Goal: Task Accomplishment & Management: Manage account settings

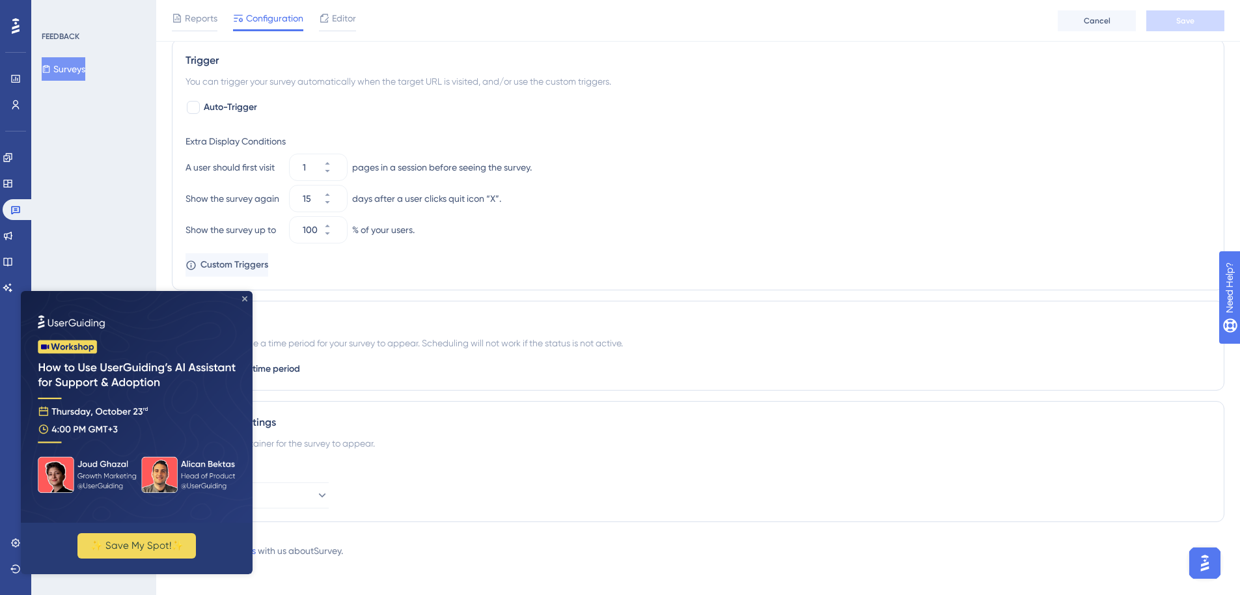
click at [245, 298] on icon "Close Preview" at bounding box center [244, 298] width 5 height 5
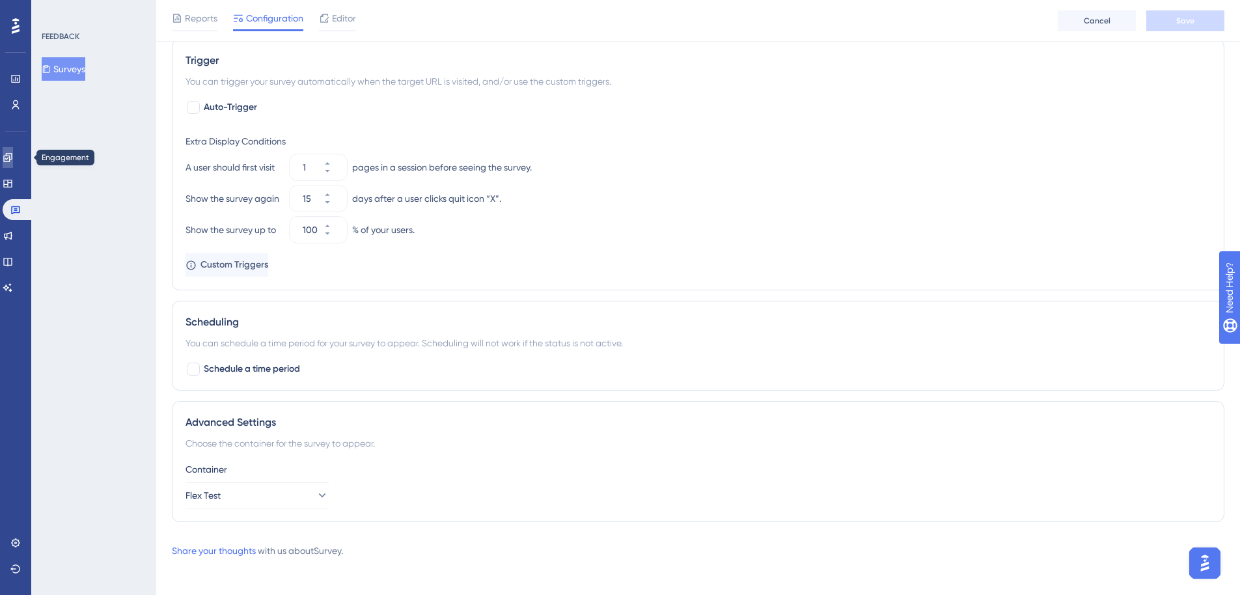
click at [12, 159] on icon at bounding box center [7, 157] width 8 height 8
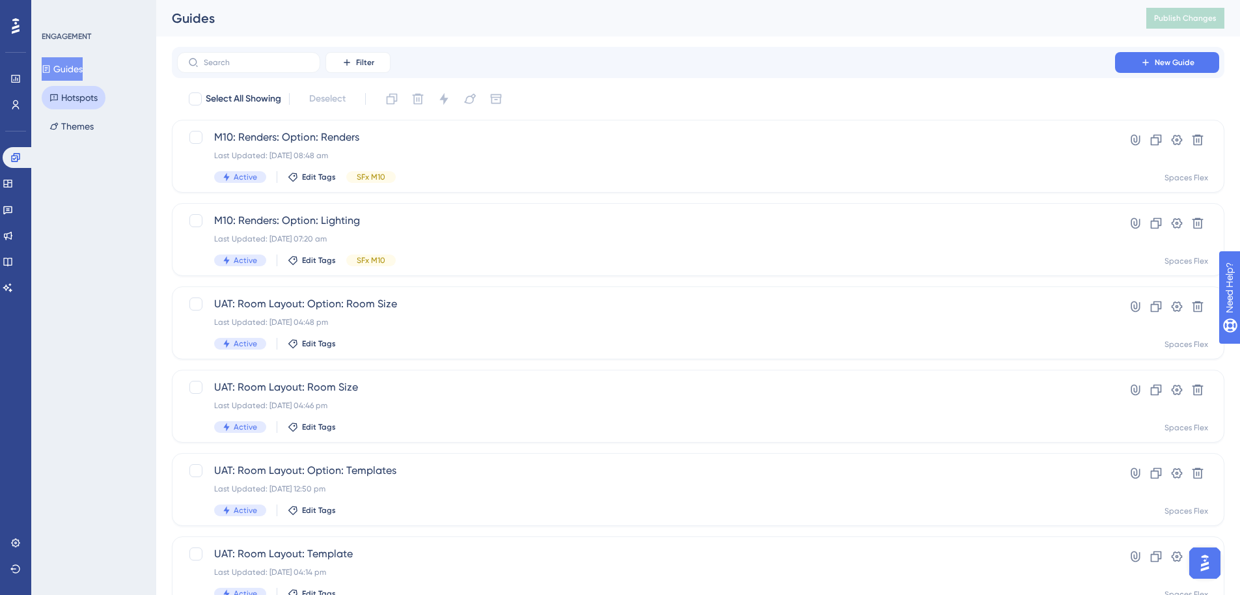
click at [98, 96] on button "Hotspots" at bounding box center [74, 97] width 64 height 23
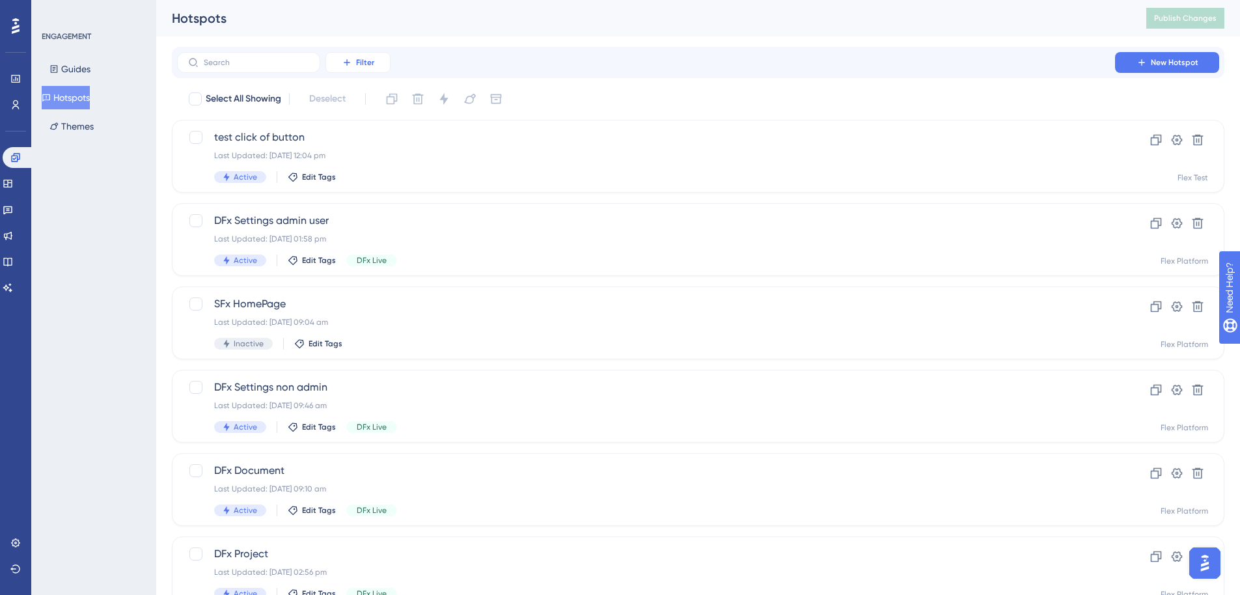
click at [362, 62] on span "Filter" at bounding box center [365, 62] width 18 height 10
click at [363, 100] on span "Tags" at bounding box center [354, 100] width 20 height 16
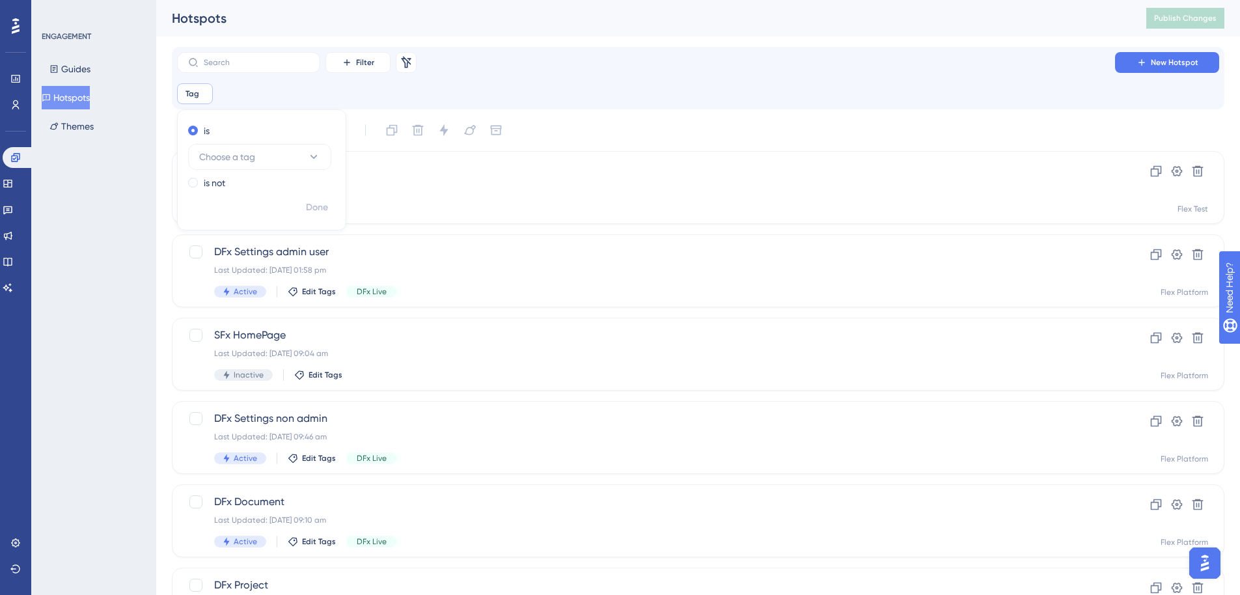
click at [263, 99] on div "Tag Remove is Choose a tag is not Done" at bounding box center [698, 93] width 1042 height 21
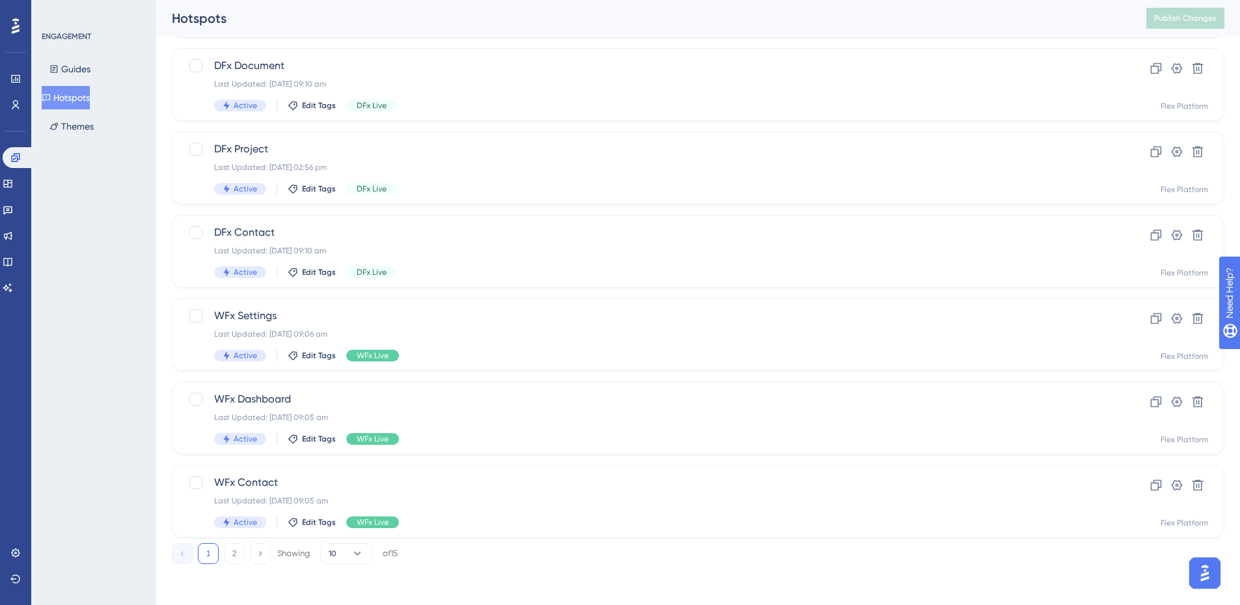
scroll to position [406, 0]
click at [1155, 485] on icon at bounding box center [1156, 484] width 13 height 13
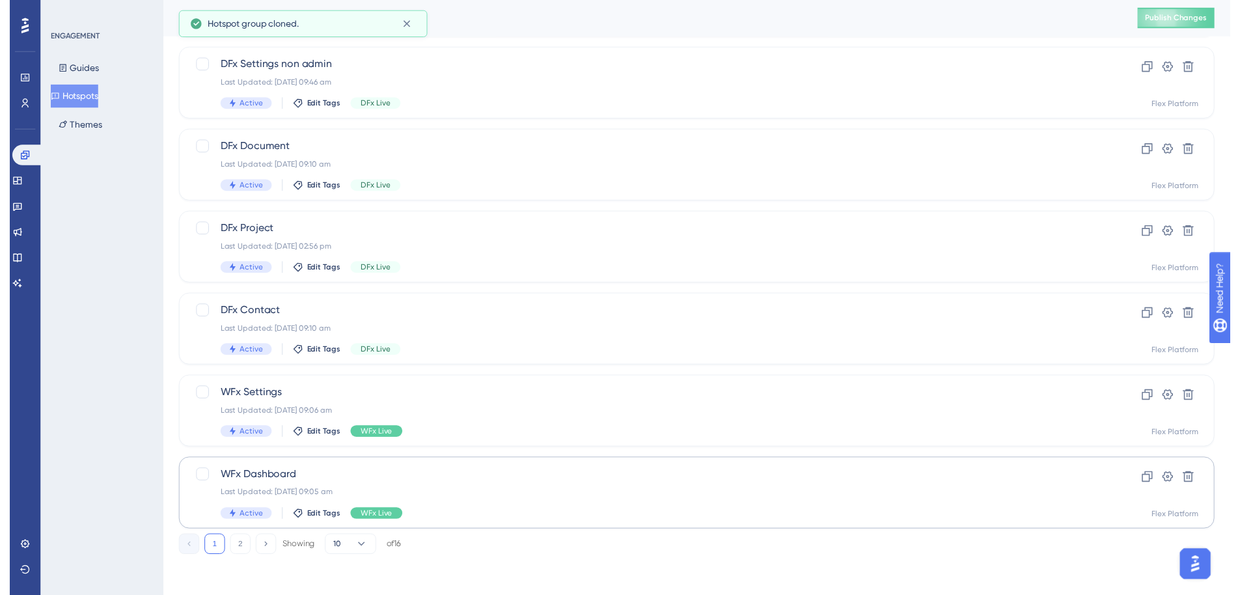
scroll to position [0, 0]
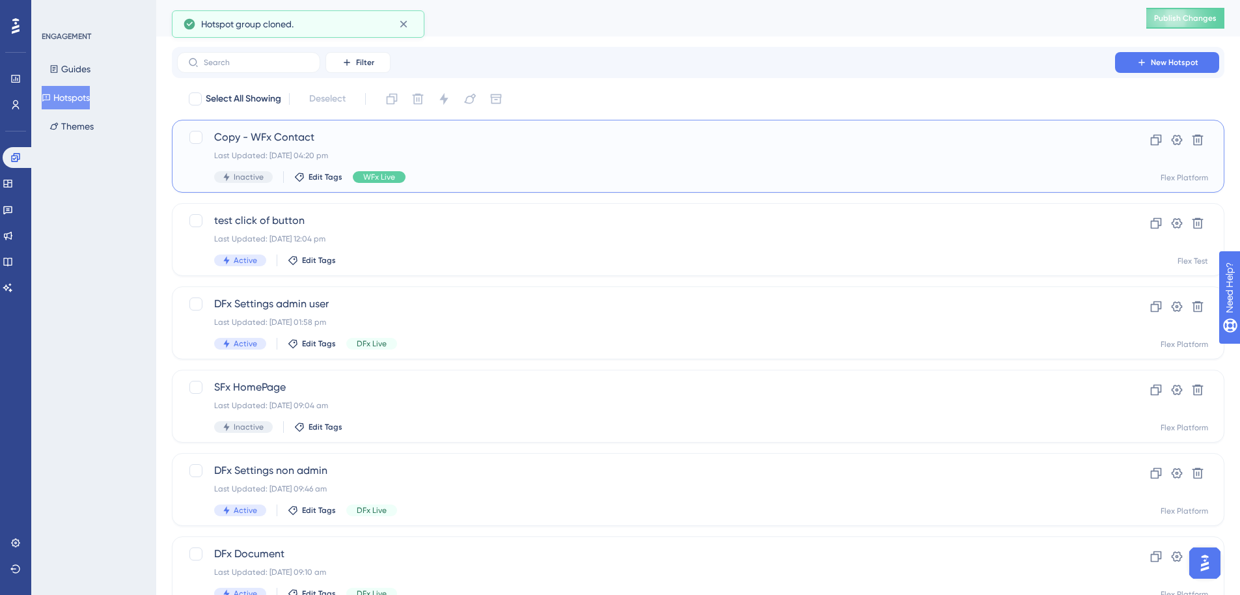
click at [432, 152] on div "Last Updated: [DATE] 04:20 pm" at bounding box center [646, 155] width 864 height 10
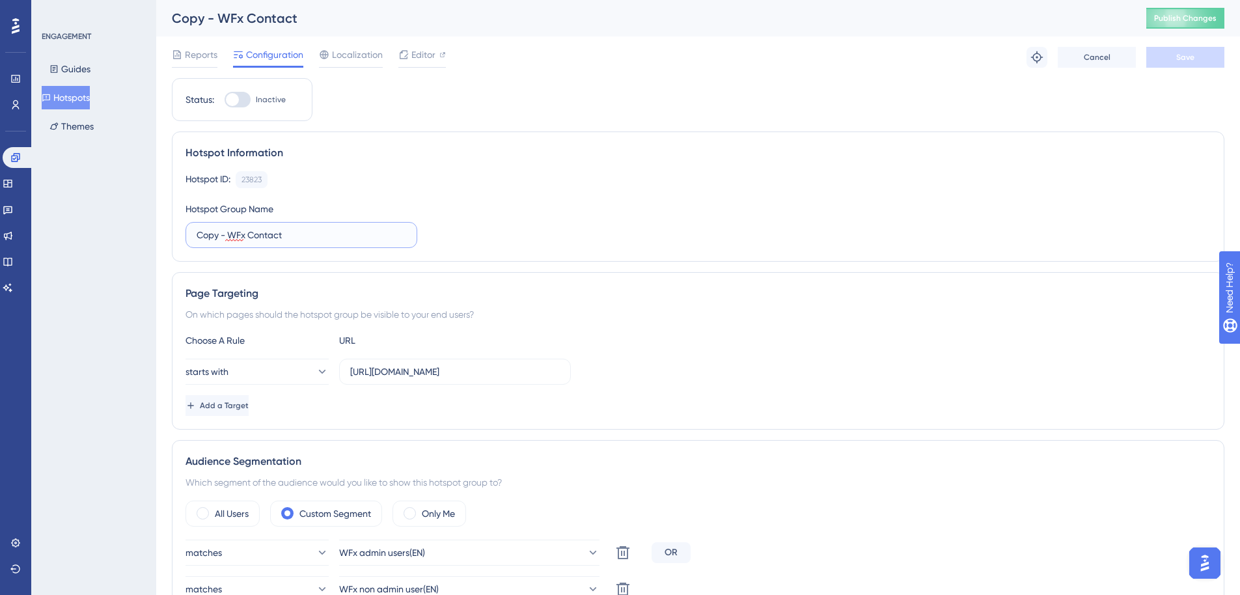
click at [249, 234] on input "Copy - WFx Contact" at bounding box center [299, 235] width 204 height 14
drag, startPoint x: 251, startPoint y: 236, endPoint x: 165, endPoint y: 236, distance: 85.3
click at [165, 236] on div "Performance Users Engagement Widgets Feedback Product Updates Knowledge Base AI…" at bounding box center [698, 566] width 1084 height 1133
click at [286, 238] on input "Contact" at bounding box center [299, 235] width 204 height 14
type input "Contact on test"
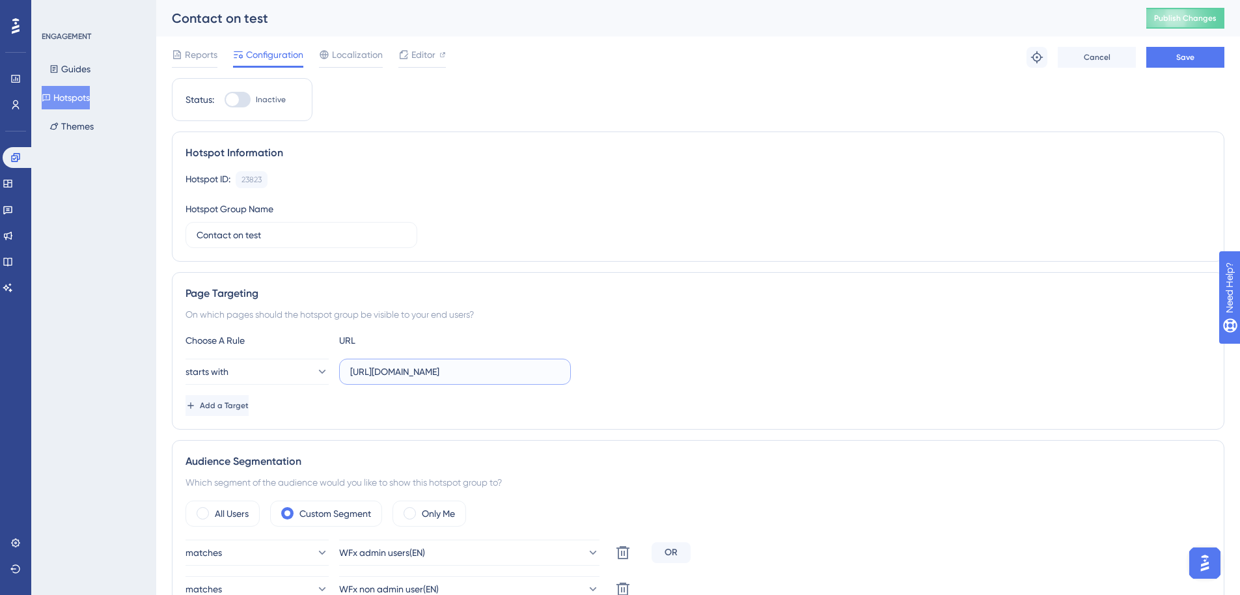
click at [384, 371] on input "[URL][DOMAIN_NAME]" at bounding box center [455, 372] width 210 height 14
type input "[URL][DOMAIN_NAME]"
click at [193, 236] on label "Contact on test" at bounding box center [302, 235] width 232 height 26
click at [197, 236] on input "Contact on test" at bounding box center [299, 235] width 204 height 14
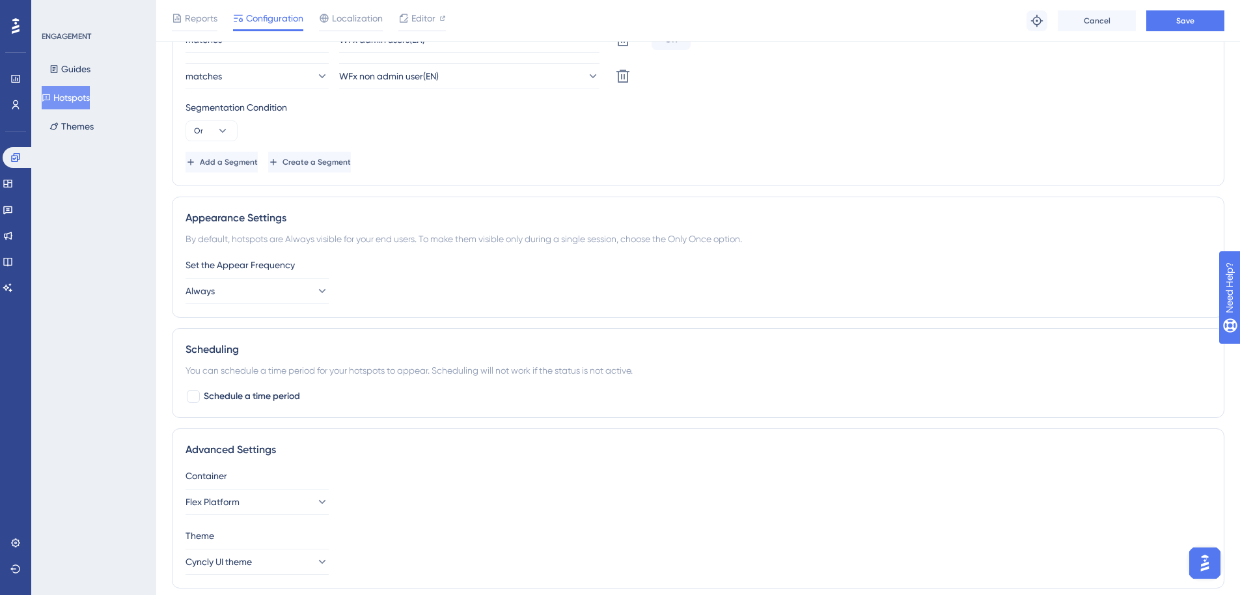
scroll to position [564, 0]
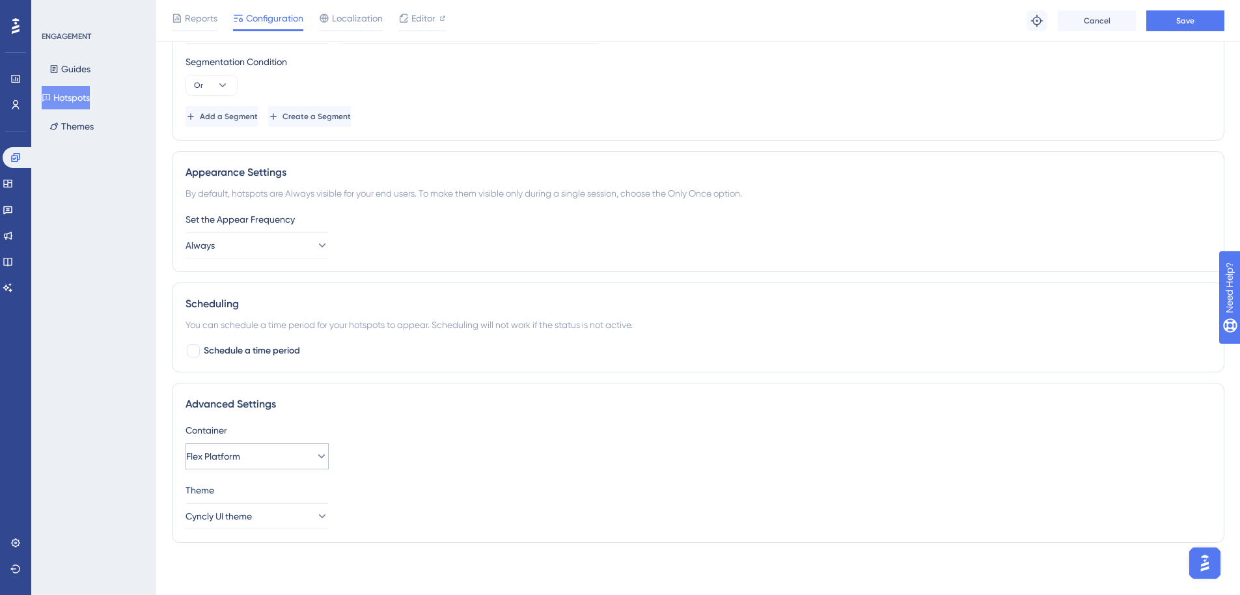
type input "WFx Contact on test"
click at [303, 449] on button "Flex Platform" at bounding box center [257, 456] width 143 height 26
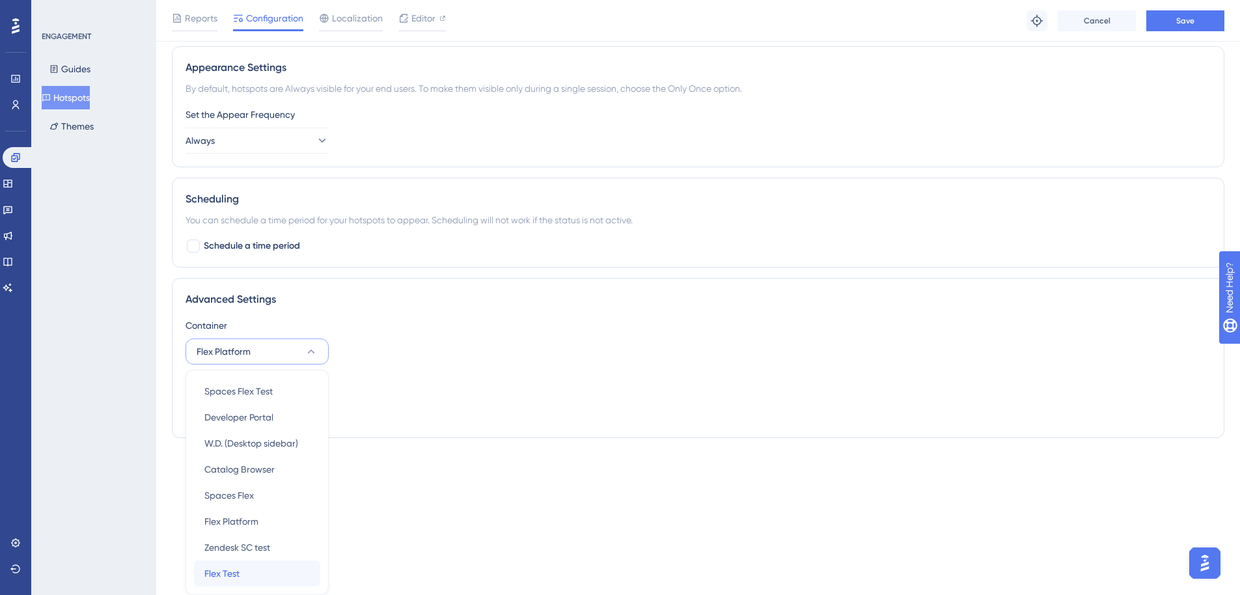
click at [219, 572] on span "Flex Test" at bounding box center [221, 574] width 35 height 16
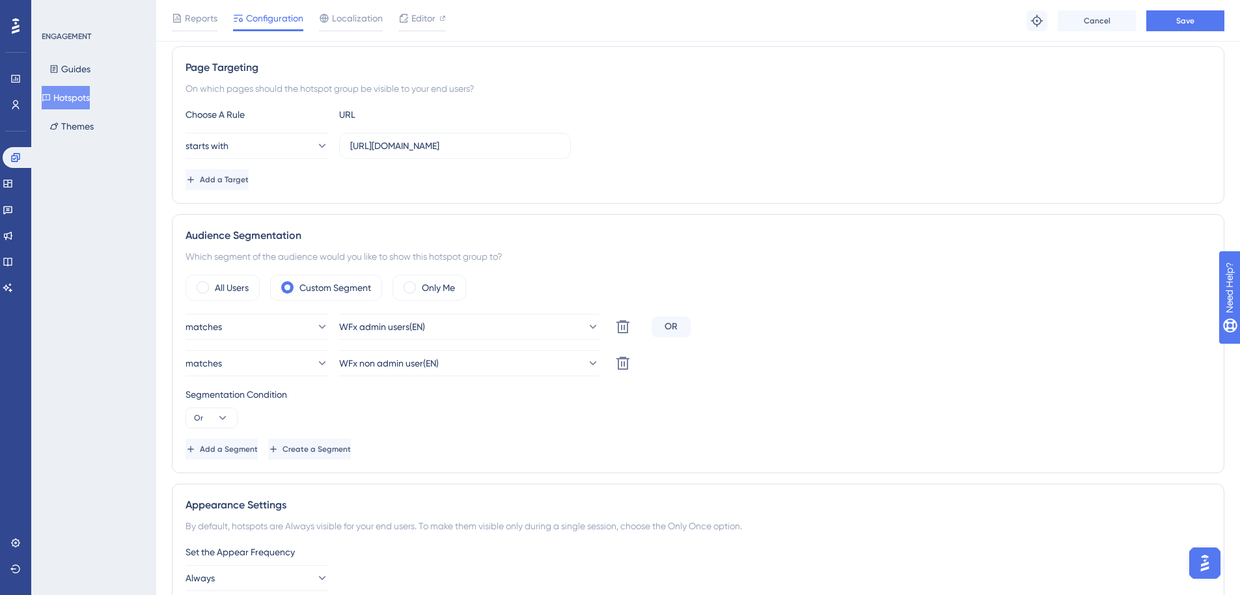
scroll to position [0, 0]
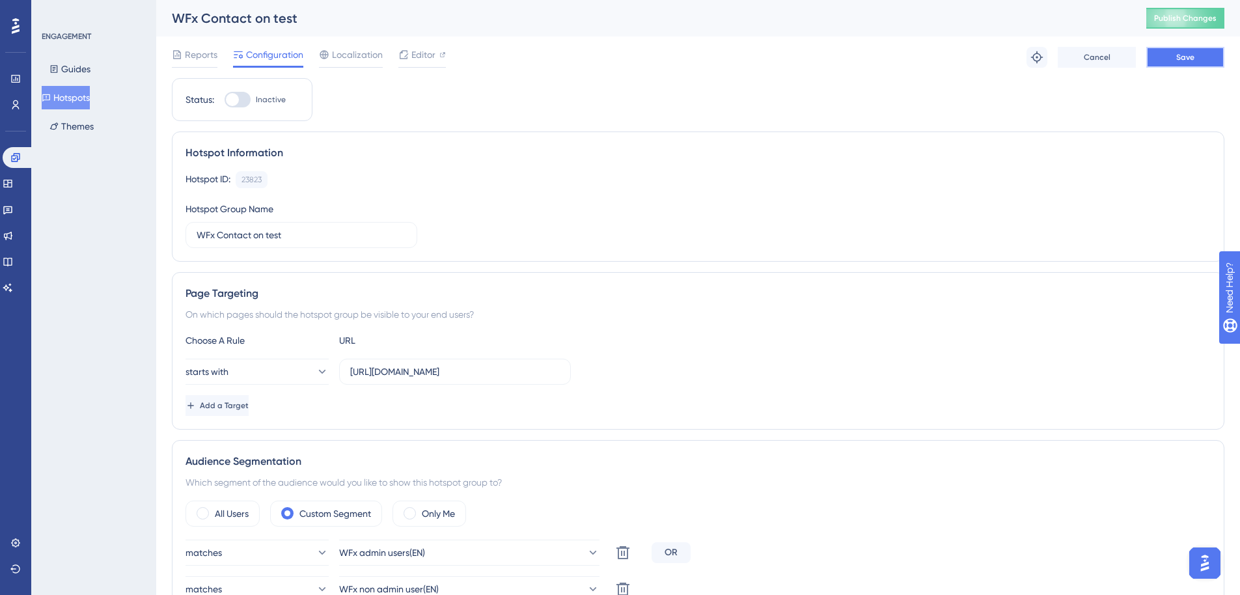
click at [1172, 58] on button "Save" at bounding box center [1185, 57] width 78 height 21
click at [228, 97] on div at bounding box center [232, 99] width 13 height 13
click at [225, 100] on input "Inactive" at bounding box center [224, 100] width 1 height 1
checkbox input "true"
click at [1191, 56] on span "Save" at bounding box center [1185, 57] width 18 height 10
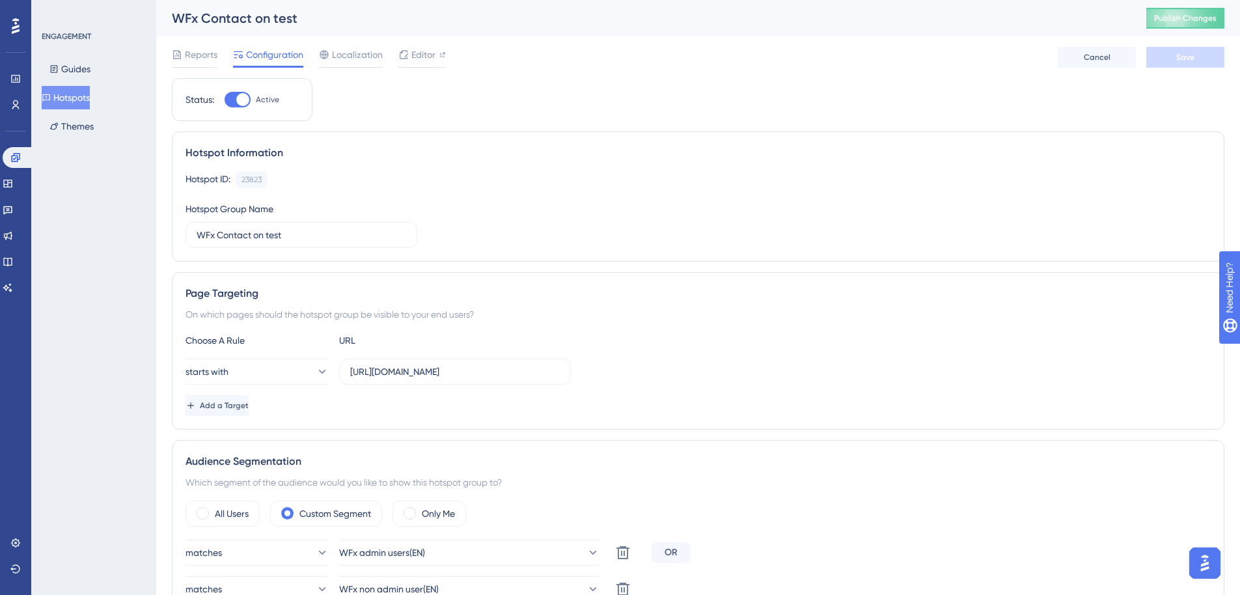
click at [67, 96] on button "Hotspots" at bounding box center [66, 97] width 48 height 23
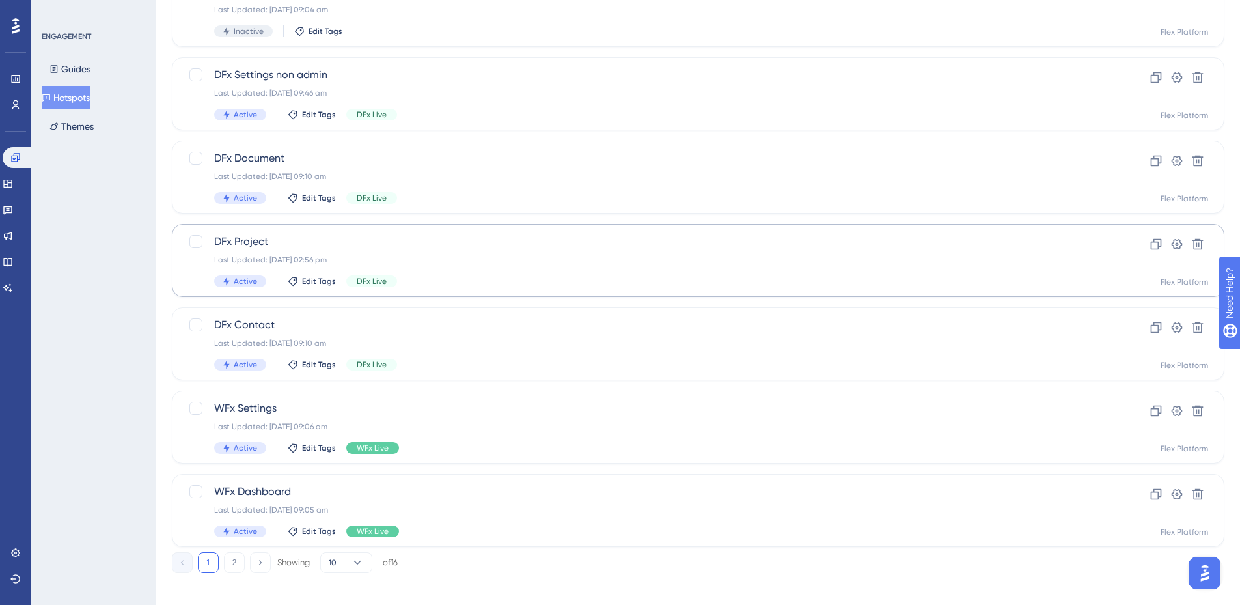
scroll to position [406, 0]
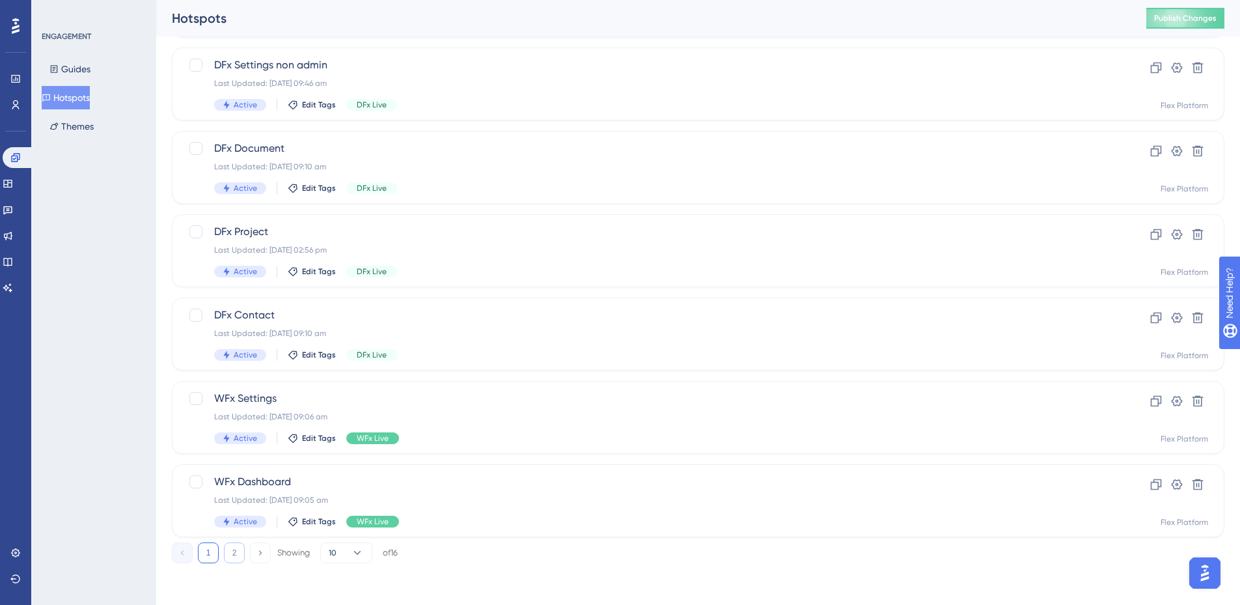
click at [225, 551] on button "2" at bounding box center [234, 552] width 21 height 21
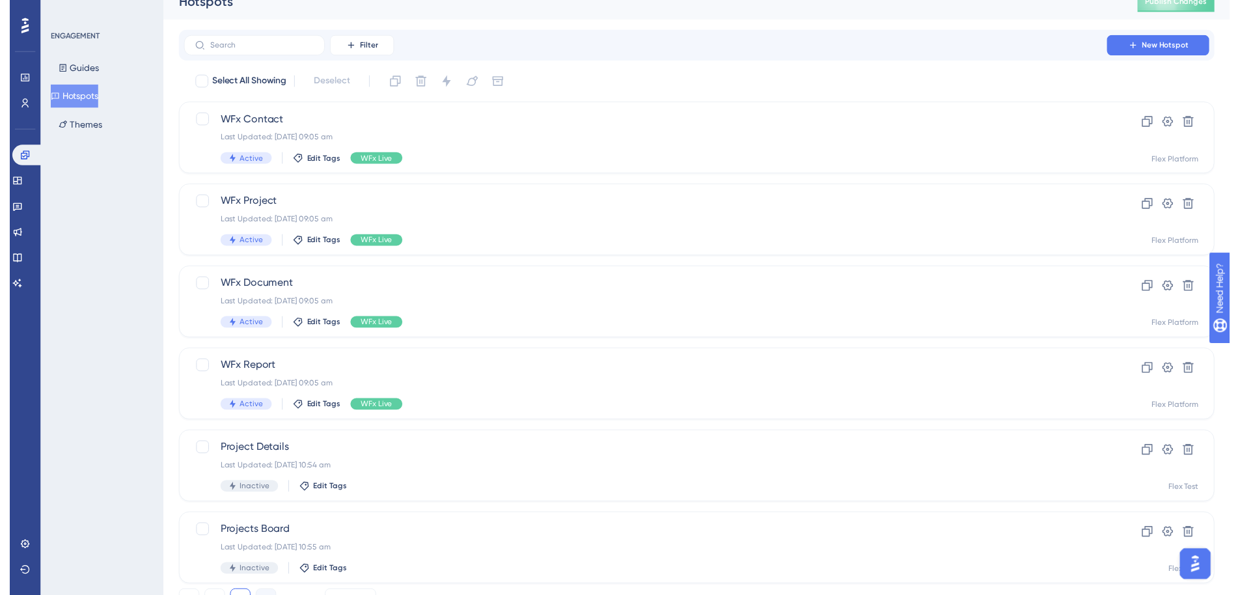
scroll to position [0, 0]
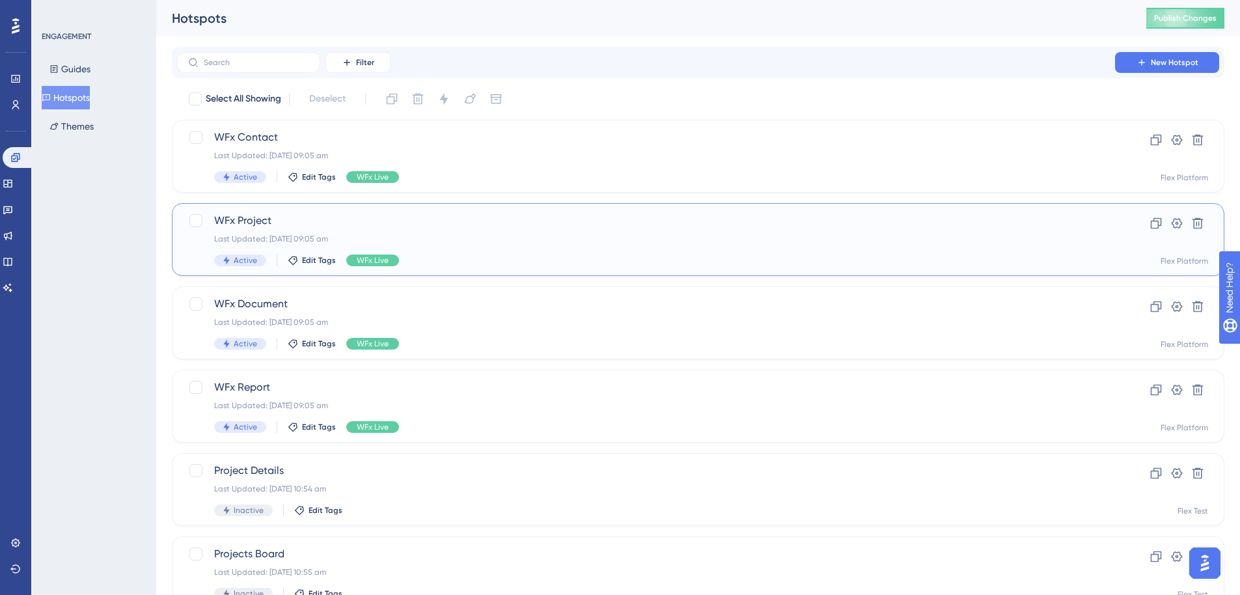
click at [510, 234] on div "Last Updated: [DATE] 09:05 am" at bounding box center [646, 239] width 864 height 10
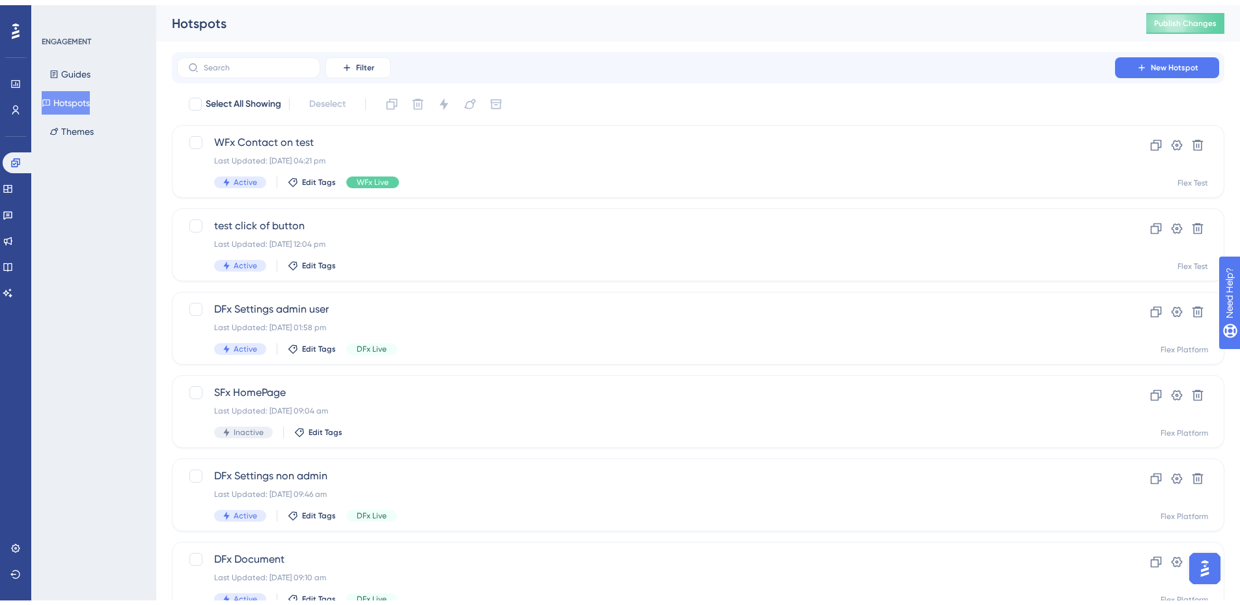
scroll to position [406, 0]
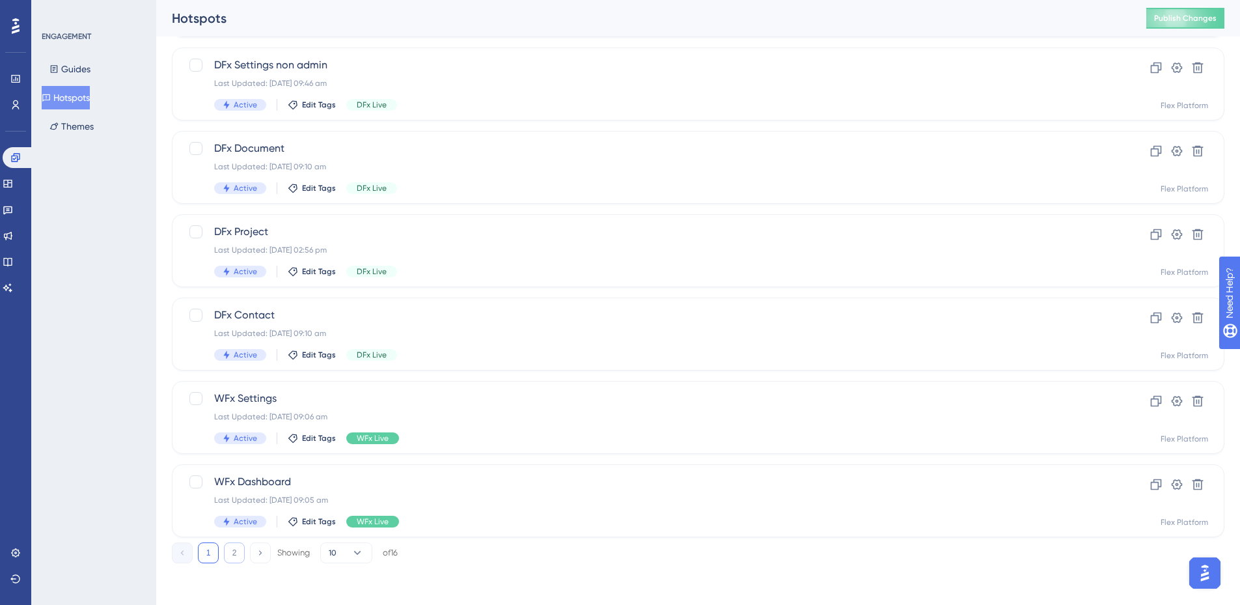
click at [234, 555] on button "2" at bounding box center [234, 552] width 21 height 21
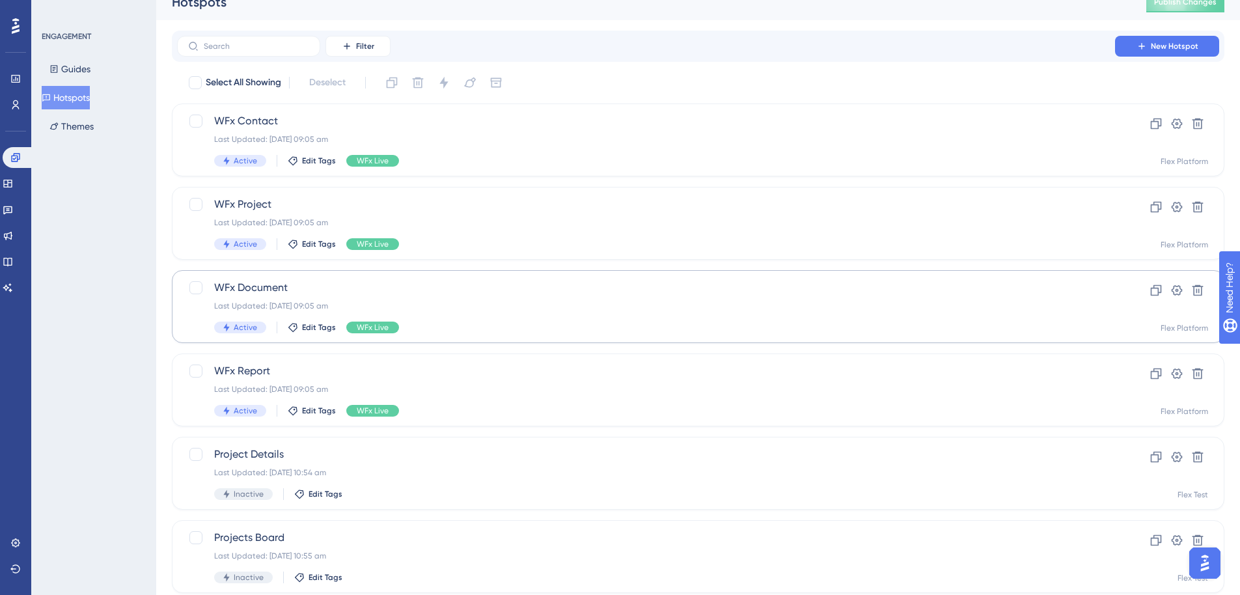
scroll to position [0, 0]
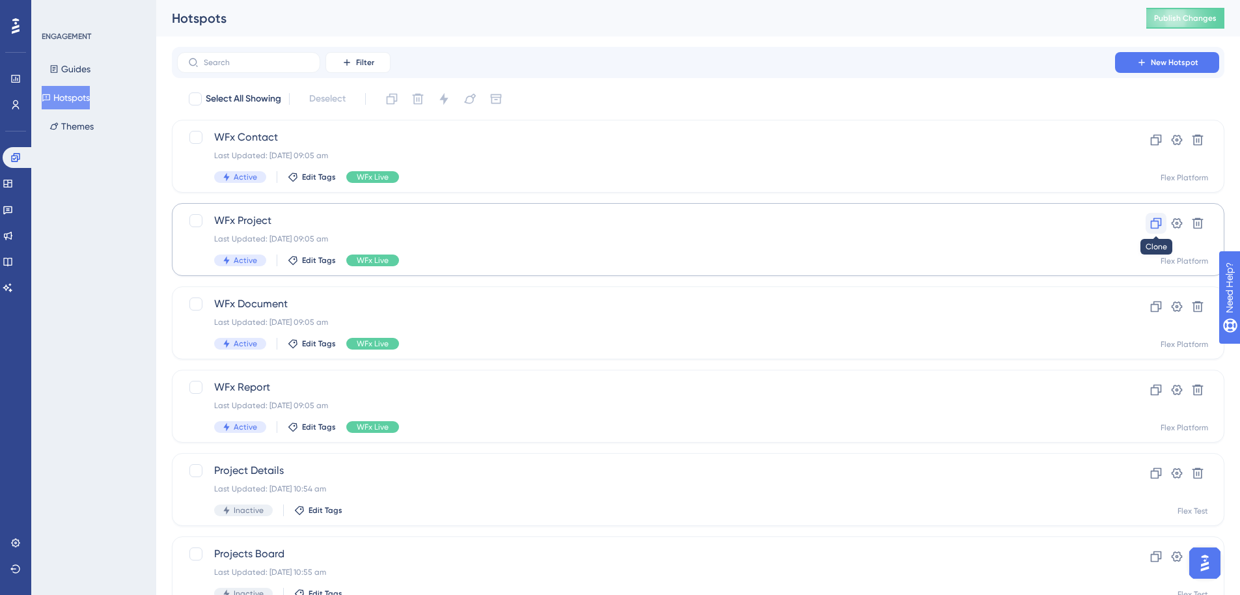
click at [1155, 225] on icon at bounding box center [1156, 223] width 13 height 13
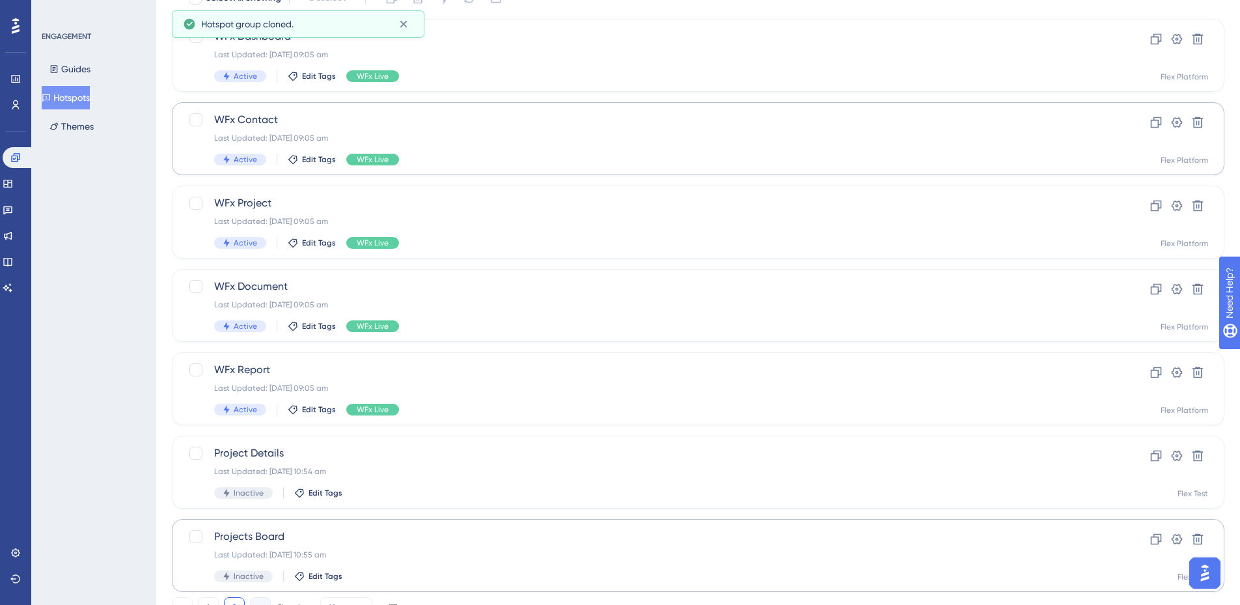
scroll to position [156, 0]
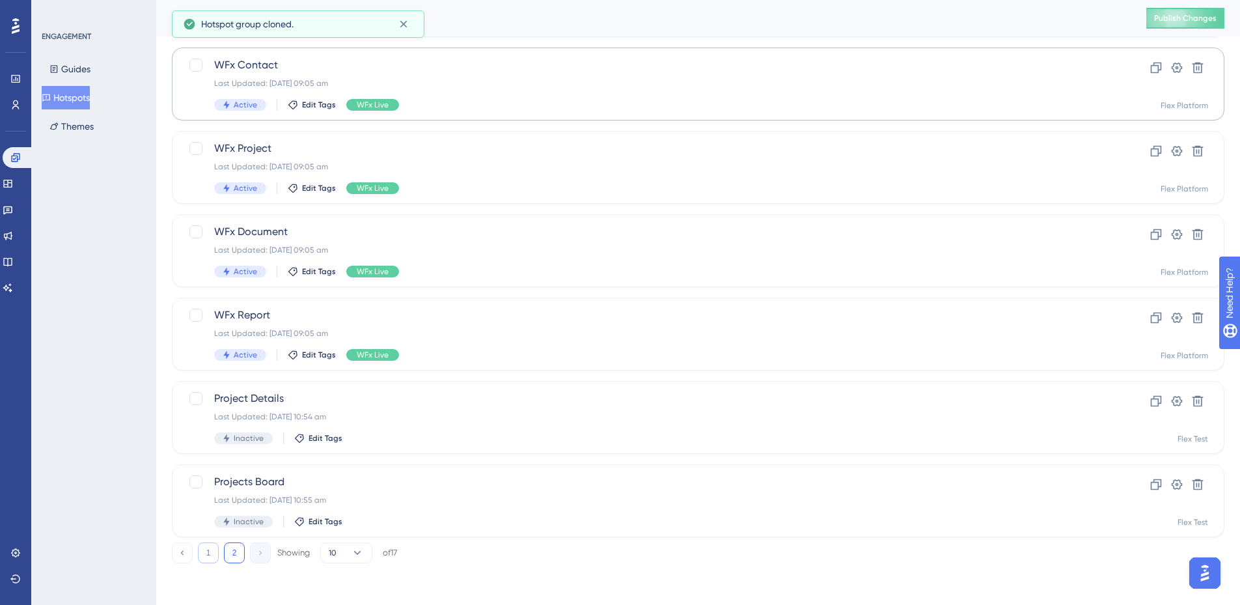
click at [206, 555] on button "1" at bounding box center [208, 552] width 21 height 21
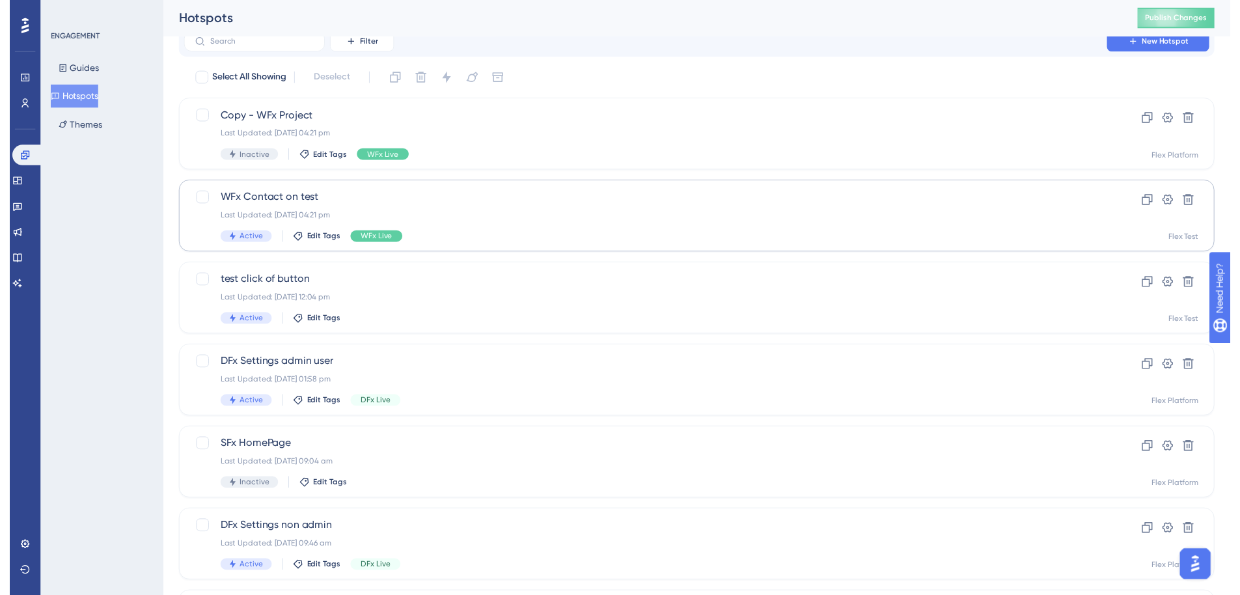
scroll to position [0, 0]
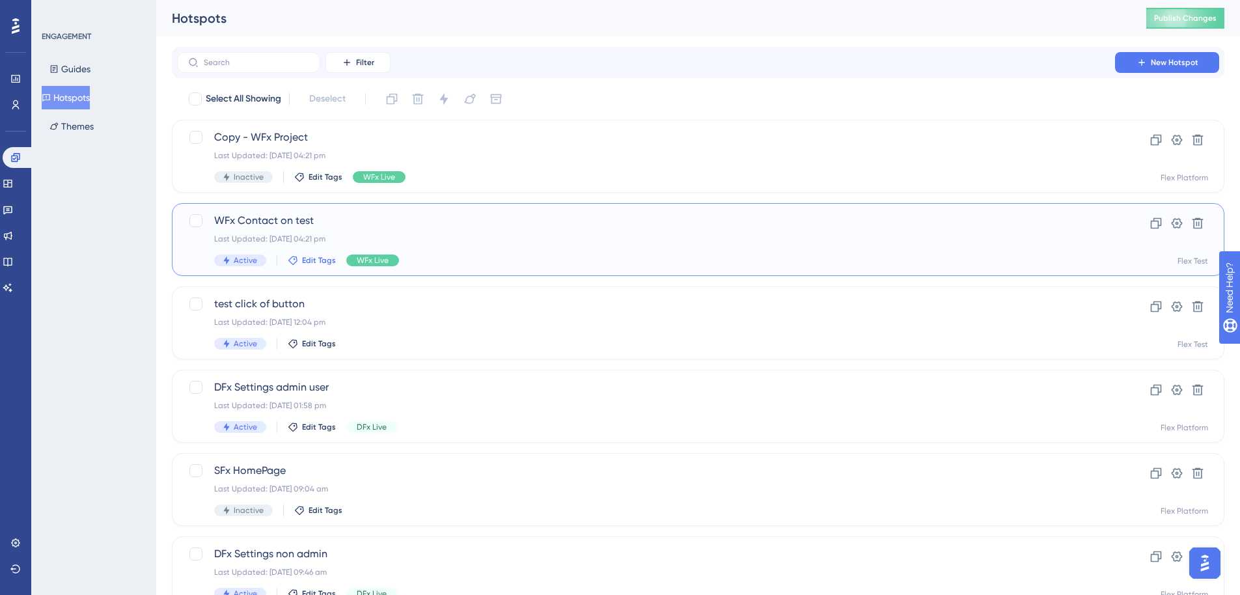
click at [324, 263] on span "Edit Tags" at bounding box center [319, 260] width 34 height 10
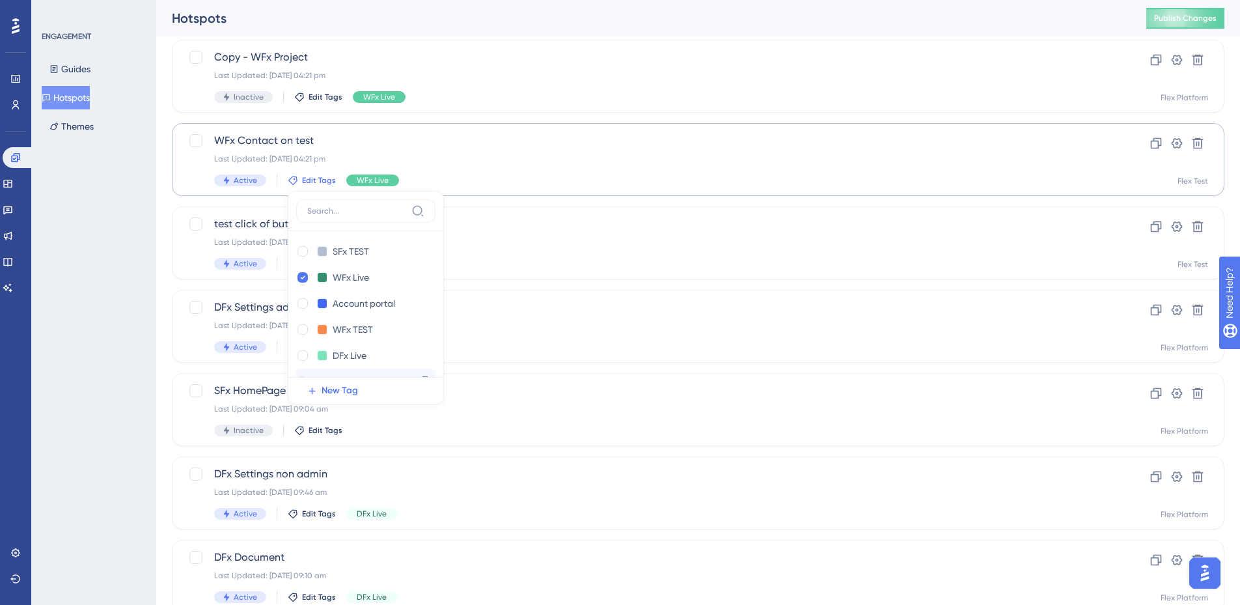
scroll to position [74, 0]
click at [300, 308] on icon at bounding box center [302, 308] width 5 height 9
checkbox input "false"
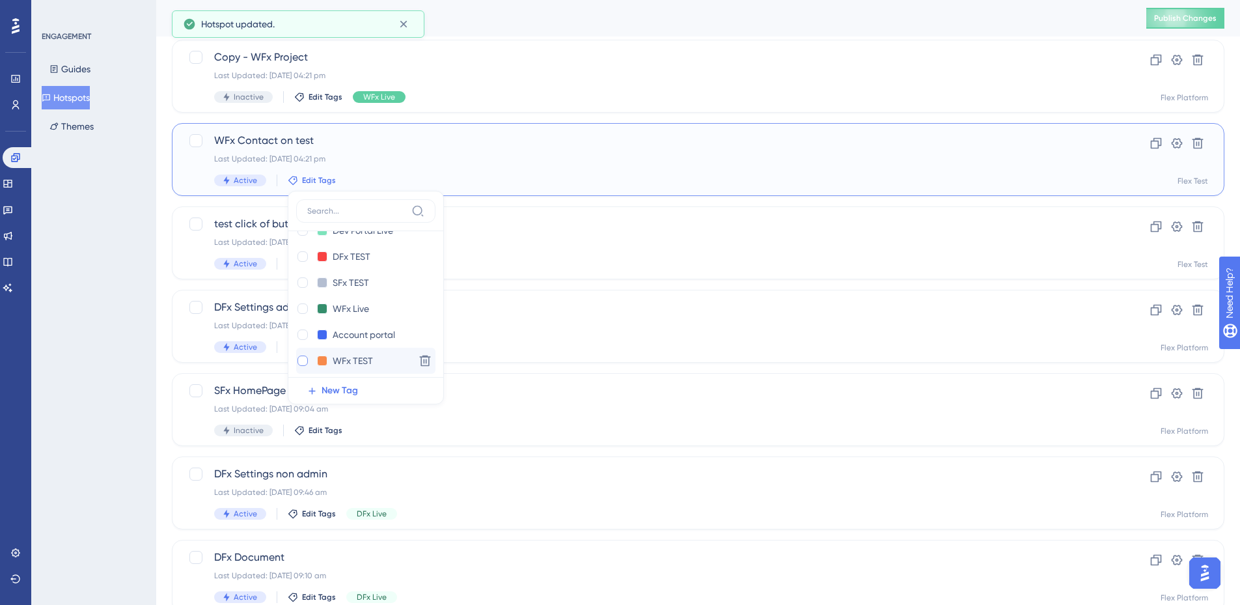
click at [298, 363] on div at bounding box center [302, 360] width 10 height 10
checkbox input "true"
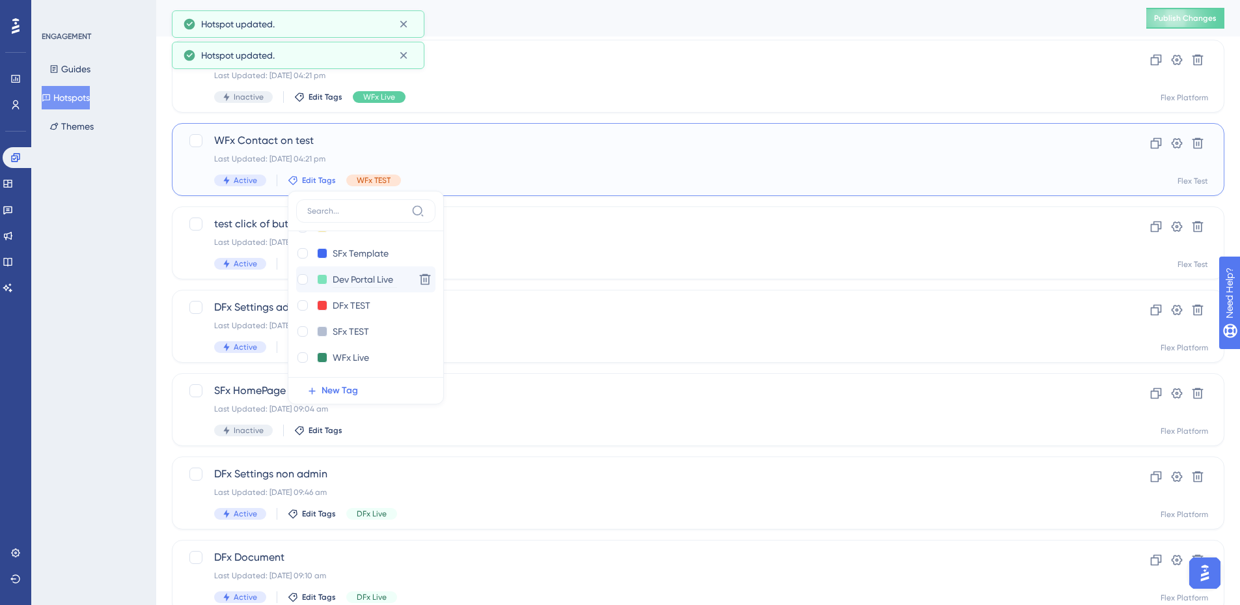
scroll to position [0, 0]
click at [147, 227] on div "ENGAGEMENT Guides Hotspots Themes" at bounding box center [93, 302] width 125 height 605
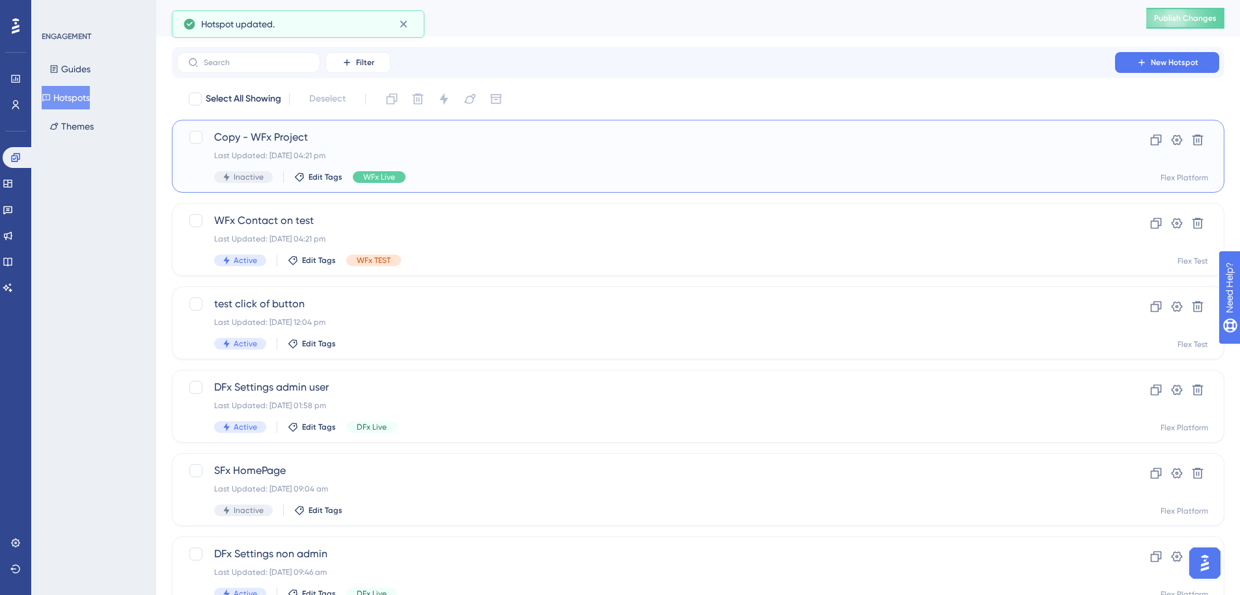
click at [477, 163] on div "Copy - WFx Project Last Updated: [DATE] 04:21 pm Inactive Edit Tags WFx Live" at bounding box center [646, 156] width 864 height 53
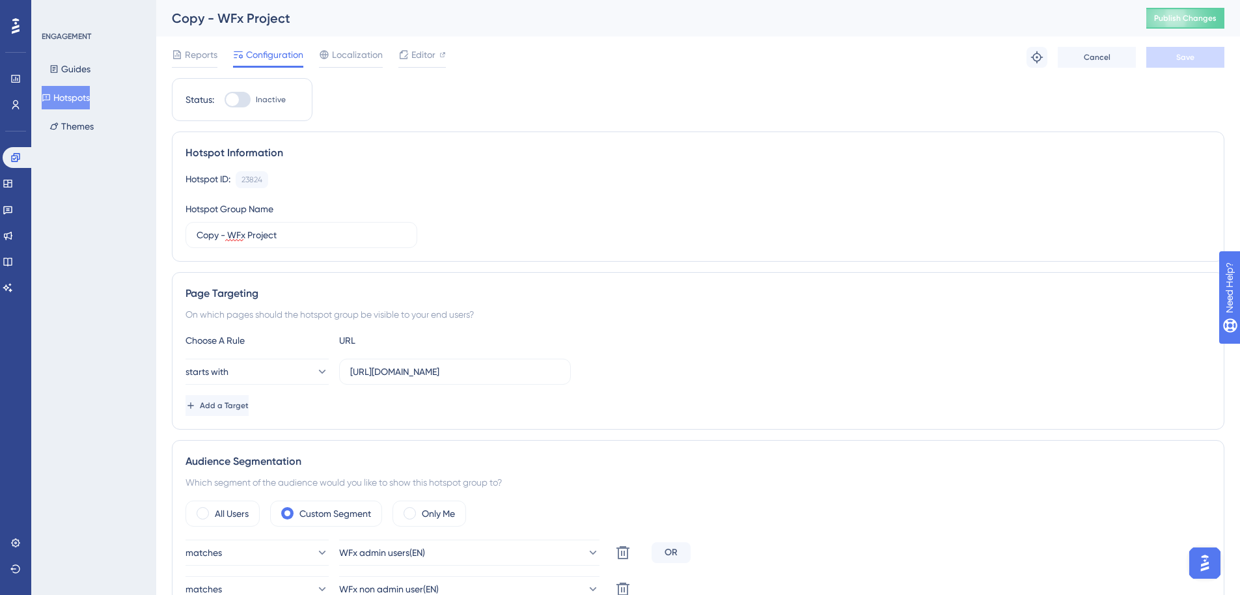
click at [242, 100] on div at bounding box center [238, 100] width 26 height 16
click at [225, 100] on input "Inactive" at bounding box center [224, 100] width 1 height 1
checkbox input "true"
click at [383, 374] on input "[URL][DOMAIN_NAME]" at bounding box center [455, 372] width 210 height 14
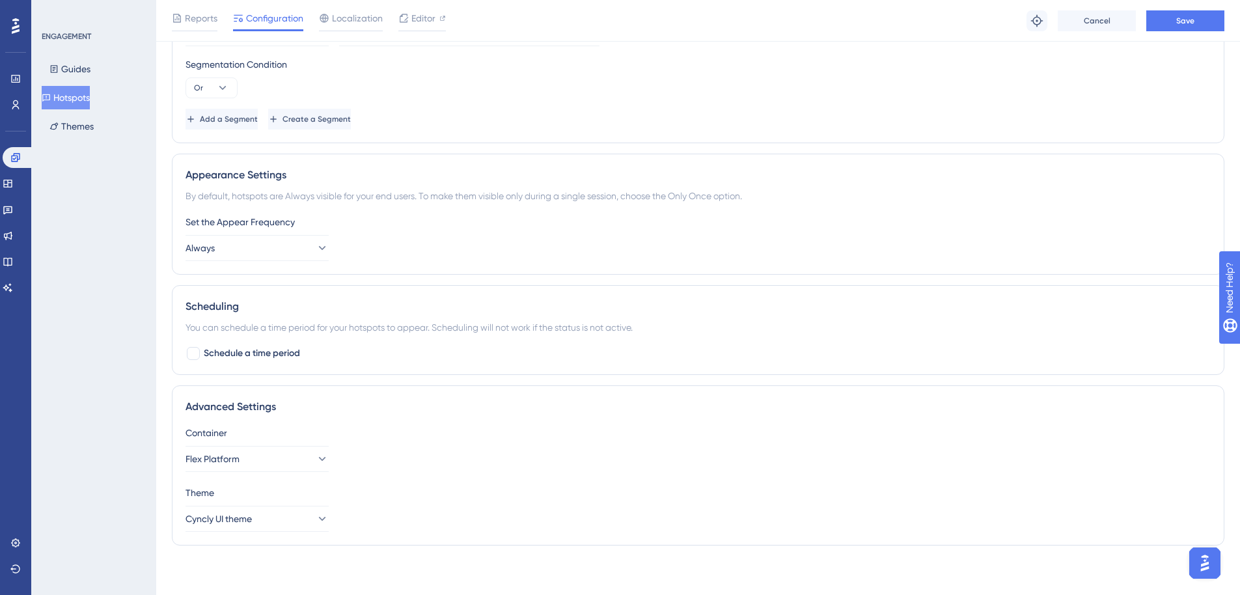
scroll to position [564, 0]
type input "[URL][DOMAIN_NAME]"
click at [290, 453] on button "Flex Platform" at bounding box center [257, 456] width 143 height 26
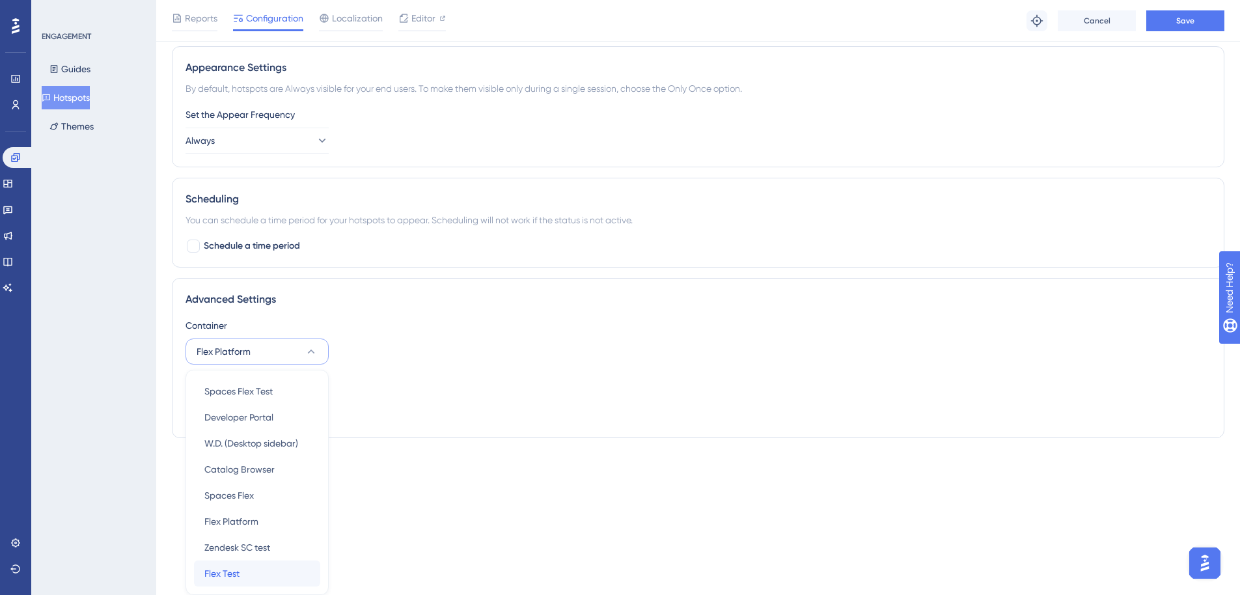
click at [228, 577] on span "Flex Test" at bounding box center [221, 574] width 35 height 16
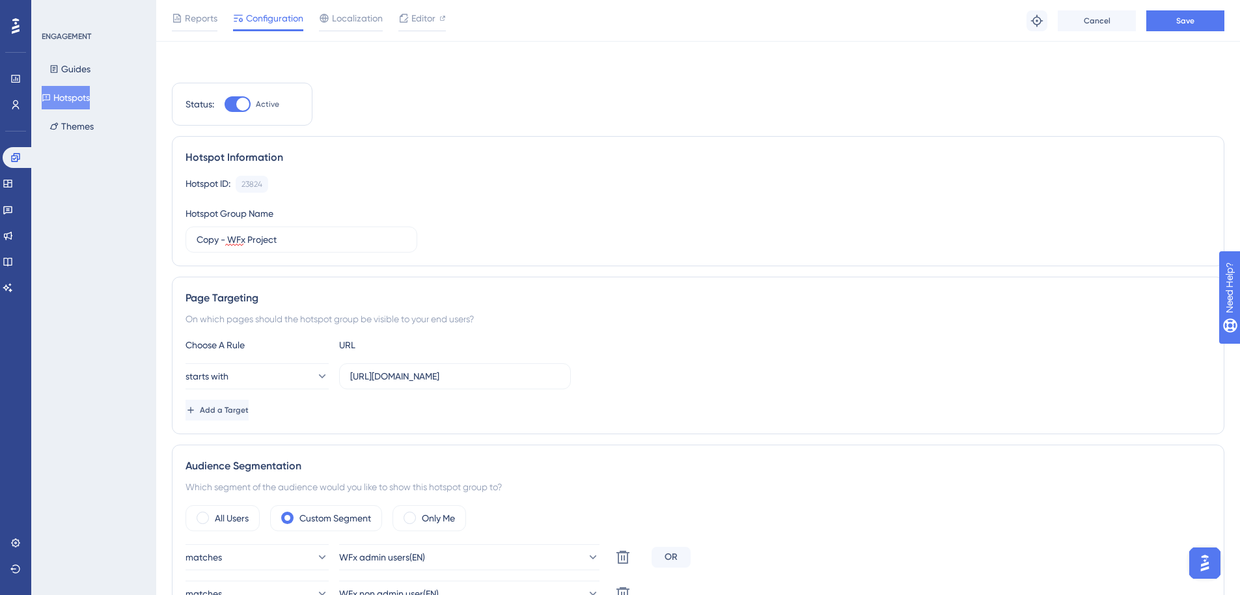
scroll to position [0, 0]
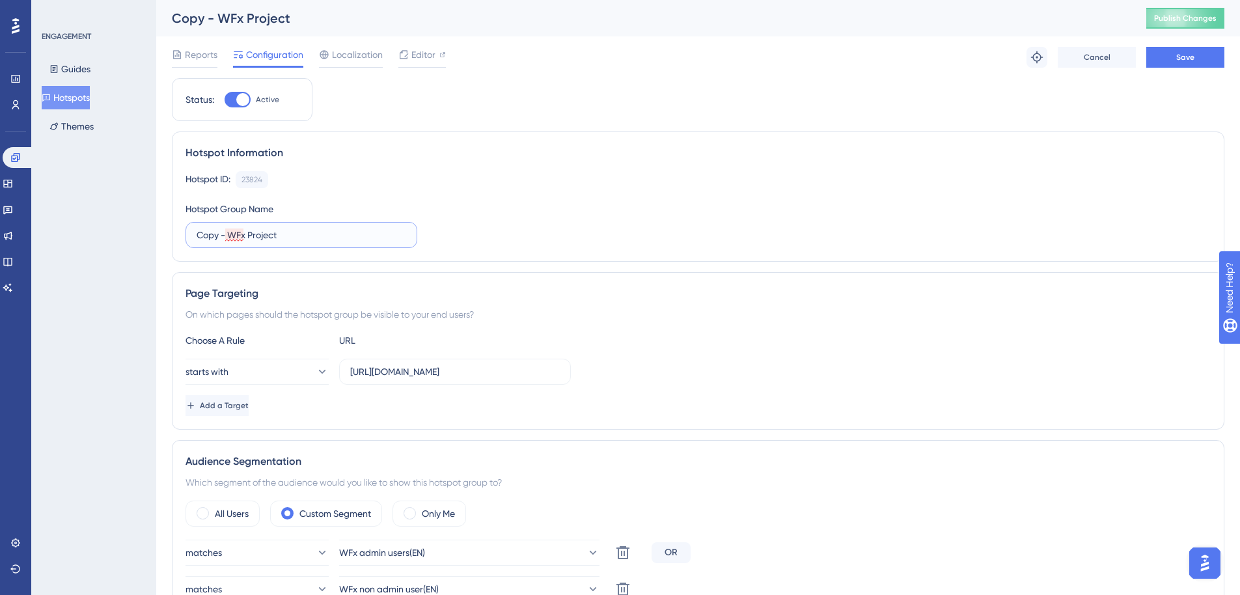
drag, startPoint x: 227, startPoint y: 236, endPoint x: 149, endPoint y: 230, distance: 78.4
click at [156, 230] on div "Performance Users Engagement Widgets Feedback Product Updates Knowledge Base AI…" at bounding box center [698, 566] width 1084 height 1133
click at [312, 239] on input "WFx Project" at bounding box center [299, 235] width 204 height 14
type input "WFx Project test"
click at [1194, 61] on span "Save" at bounding box center [1185, 57] width 18 height 10
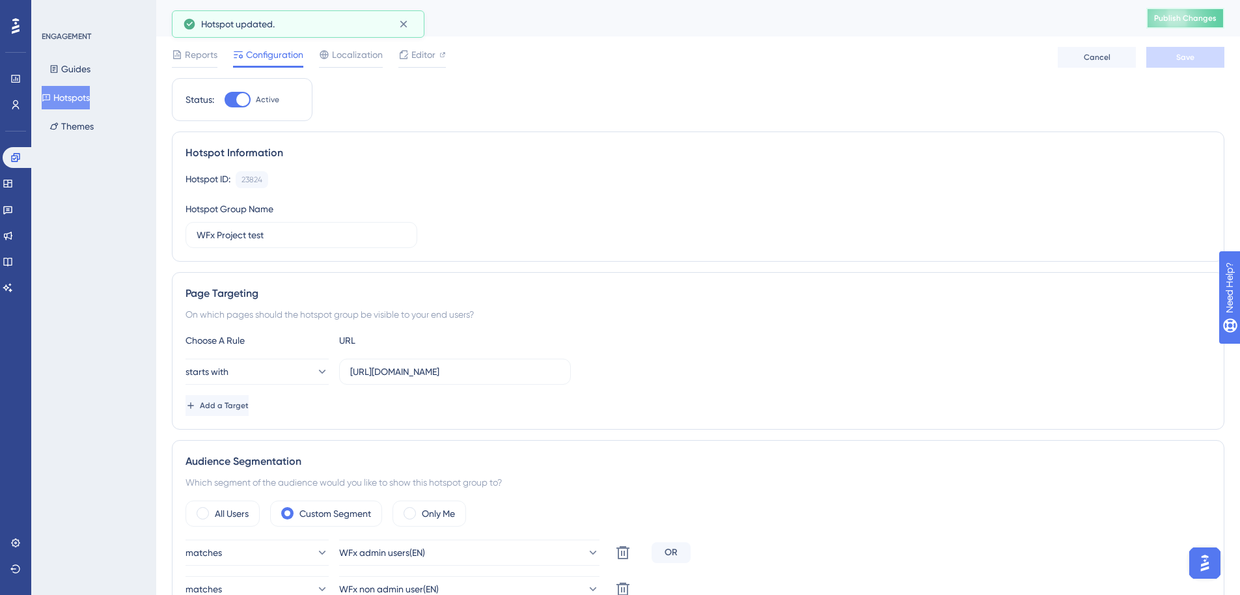
click at [1193, 19] on span "Publish Changes" at bounding box center [1185, 18] width 62 height 10
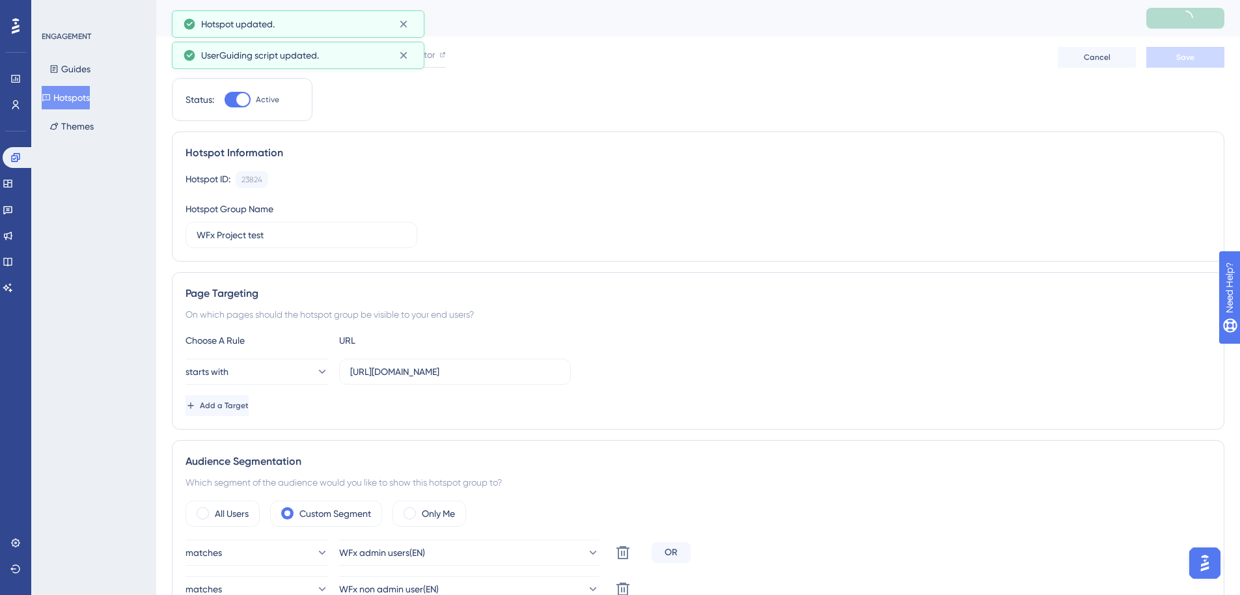
click at [85, 96] on button "Hotspots" at bounding box center [66, 97] width 48 height 23
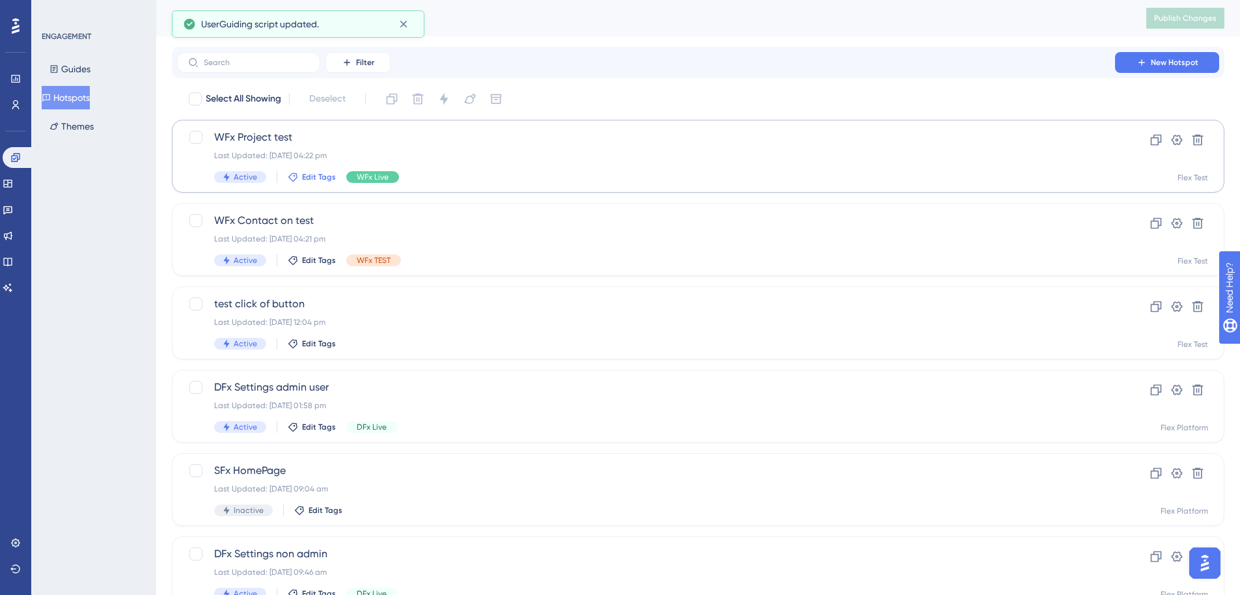
click at [318, 173] on span "Edit Tags" at bounding box center [319, 177] width 34 height 10
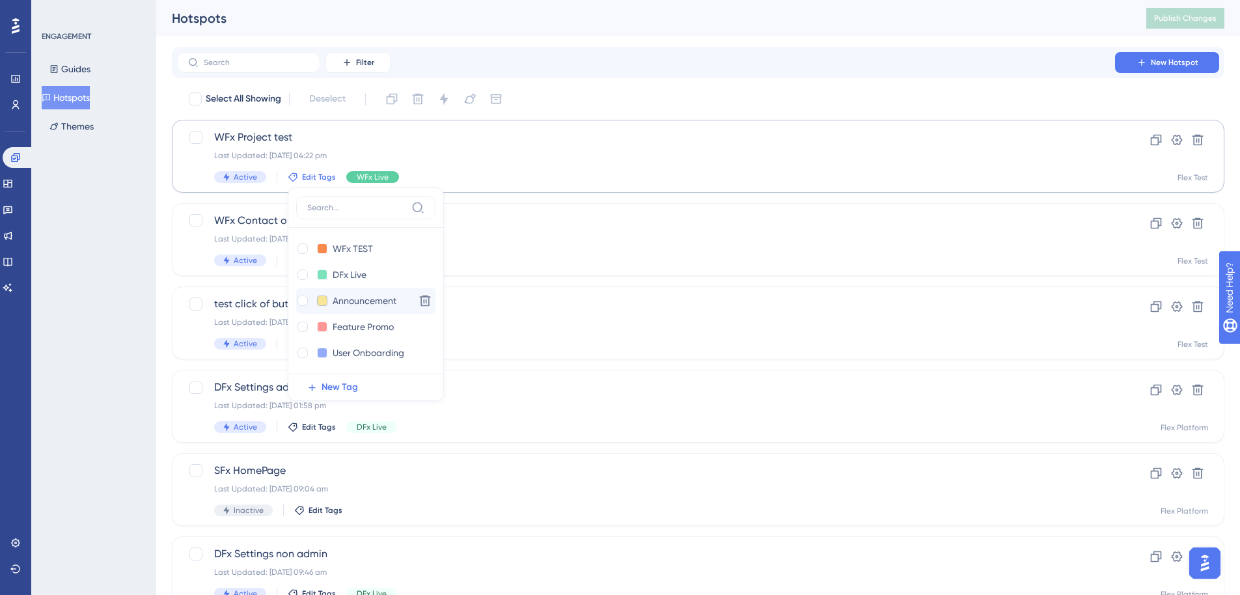
scroll to position [74, 0]
click at [301, 306] on icon at bounding box center [303, 305] width 5 height 3
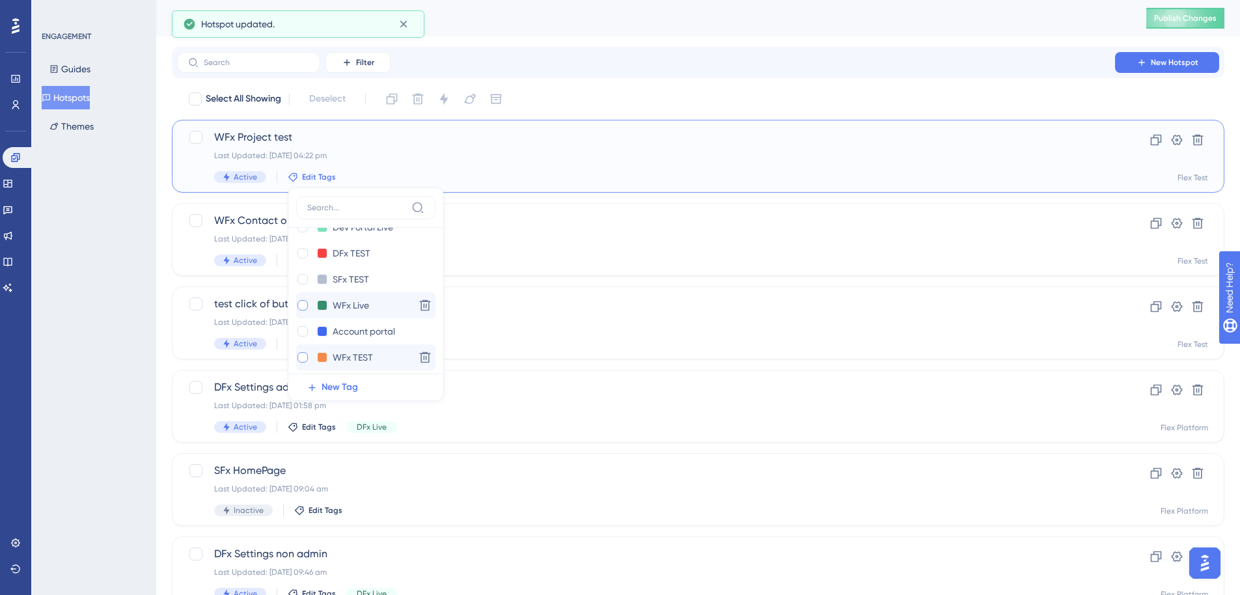
checkbox input "false"
click at [297, 359] on div at bounding box center [302, 357] width 10 height 10
checkbox input "true"
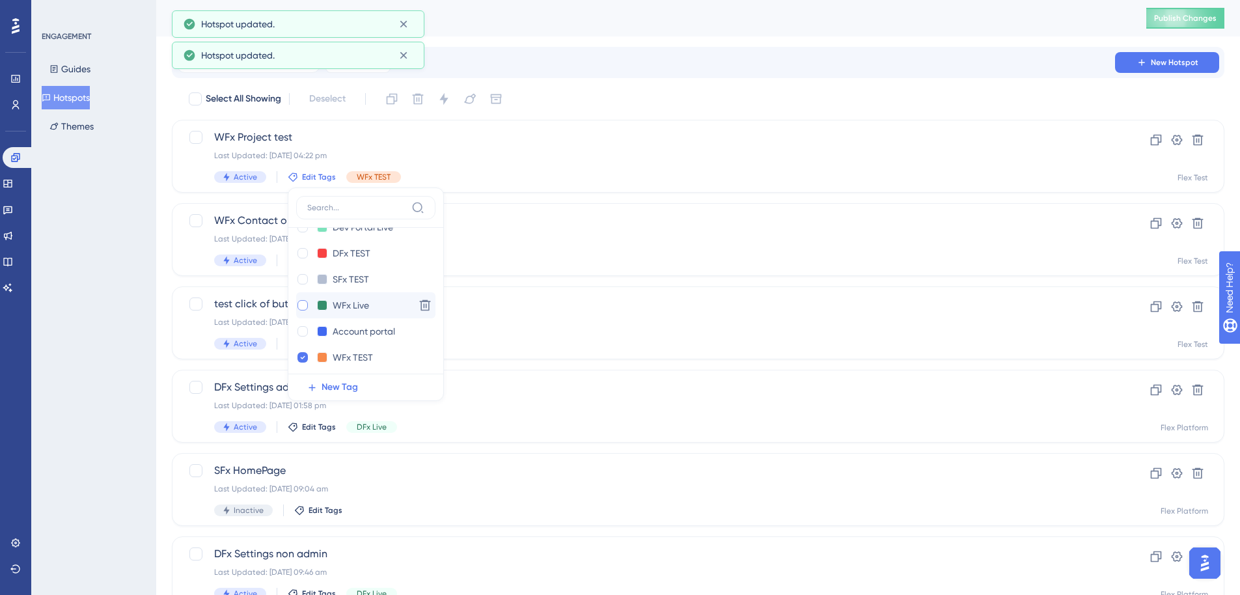
click at [133, 337] on div "ENGAGEMENT Guides Hotspots Themes" at bounding box center [93, 297] width 125 height 595
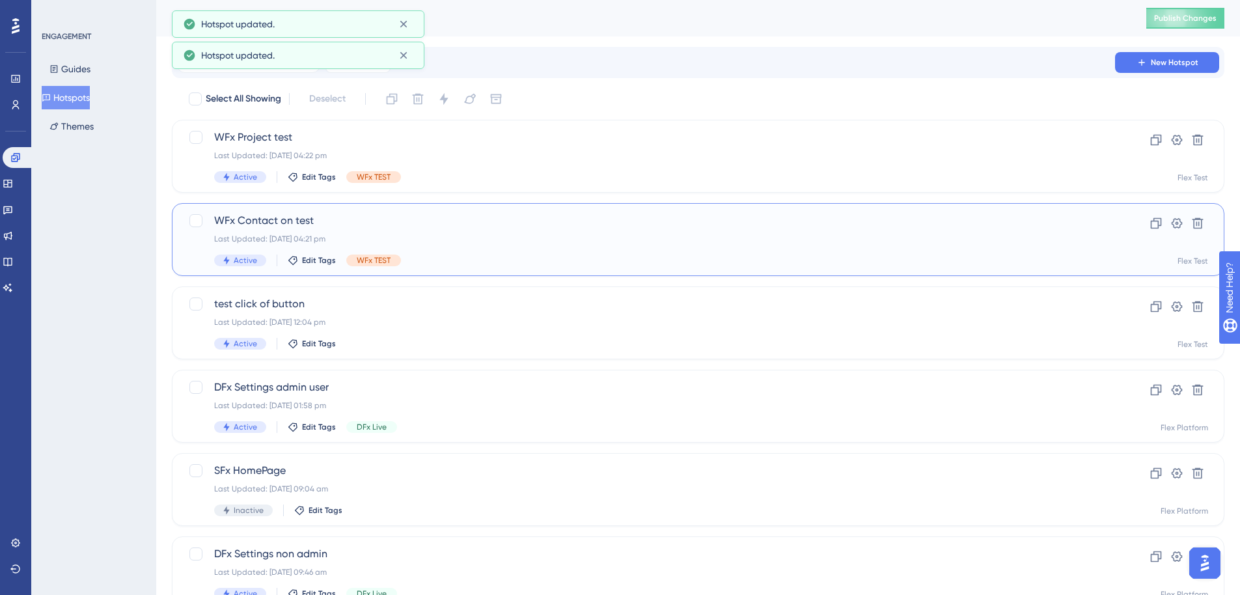
click at [287, 221] on span "WFx Contact on test" at bounding box center [646, 221] width 864 height 16
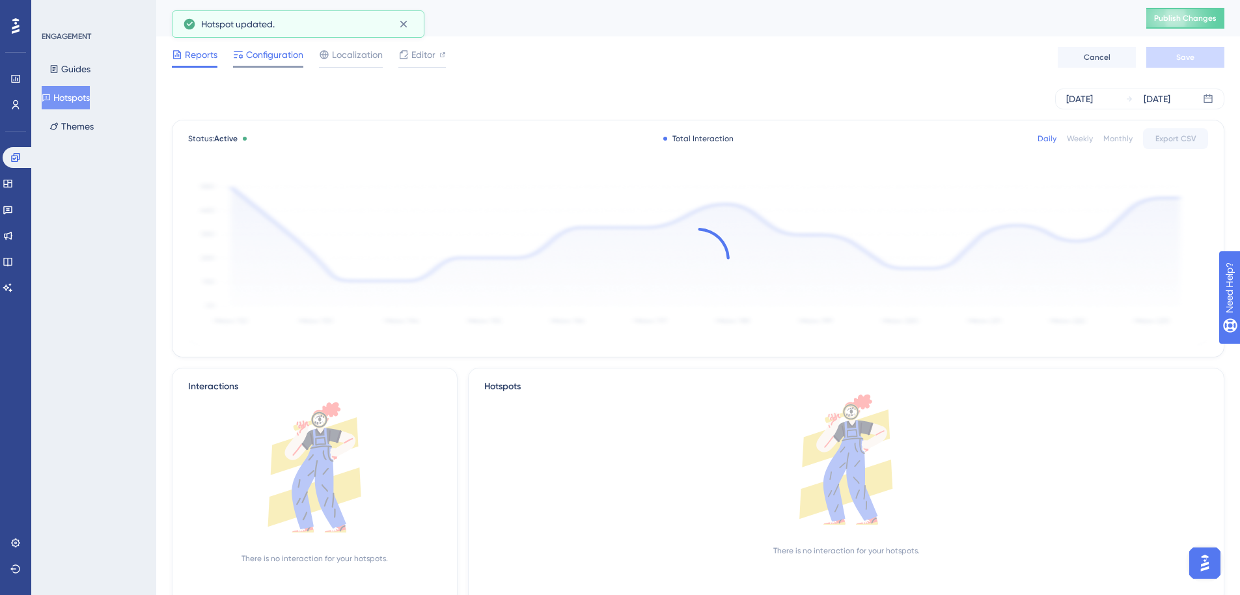
click at [262, 57] on span "Configuration" at bounding box center [274, 55] width 57 height 16
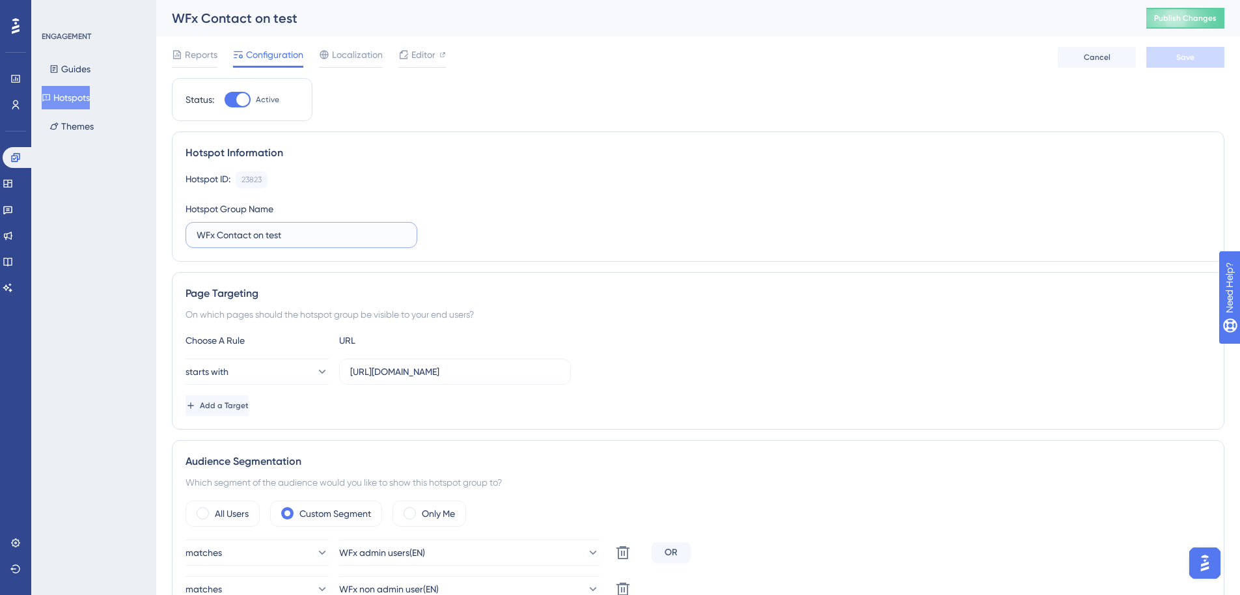
click at [266, 232] on input "WFx Contact on test" at bounding box center [299, 235] width 204 height 14
type input "WFx Contact test"
click at [531, 207] on div "Hotspot ID: 23823 Copy Hotspot Group Name WFx Contact test" at bounding box center [698, 209] width 1025 height 77
click at [120, 209] on div "ENGAGEMENT Guides Hotspots Themes" at bounding box center [93, 297] width 125 height 595
click at [268, 48] on span "Configuration" at bounding box center [274, 55] width 57 height 16
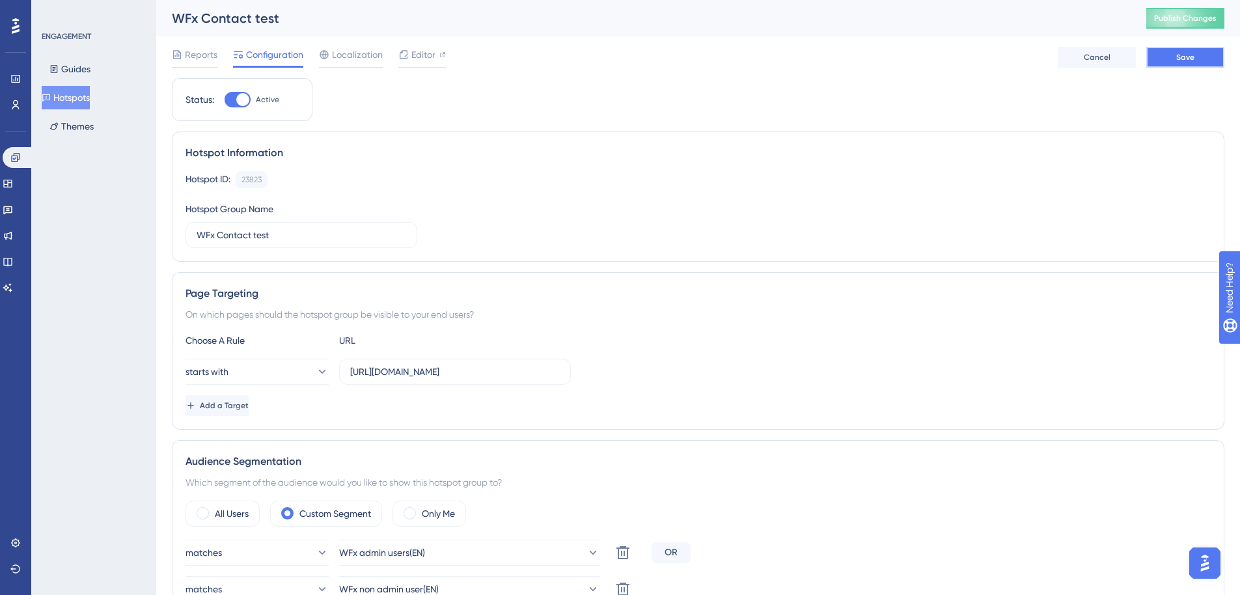
click at [1176, 57] on button "Save" at bounding box center [1185, 57] width 78 height 21
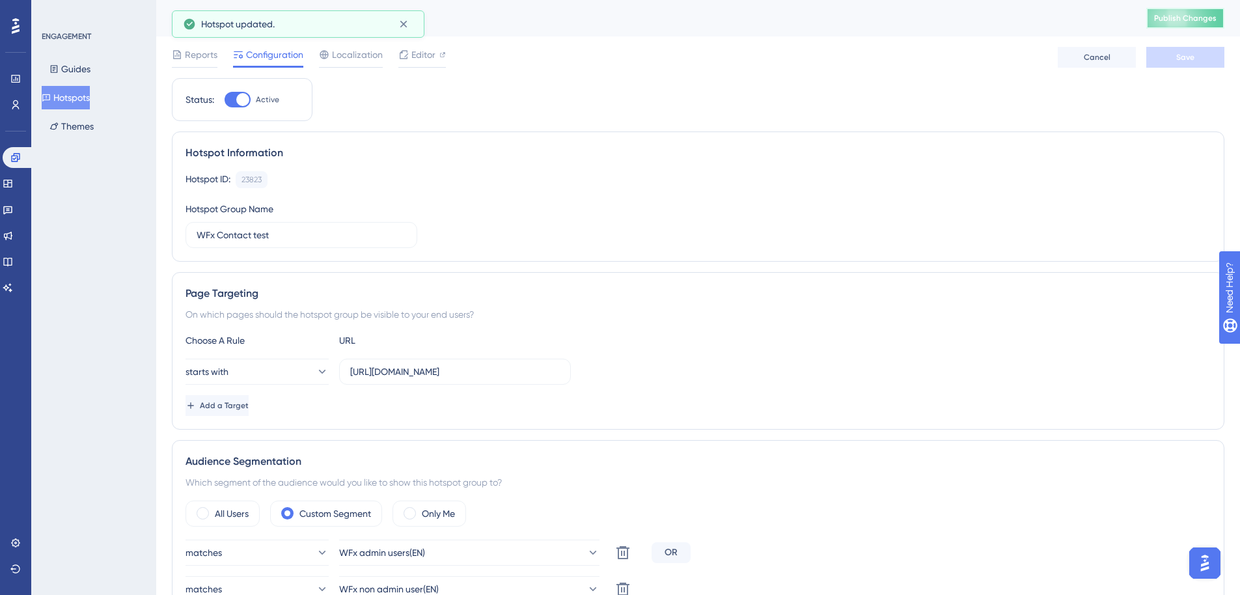
click at [1195, 20] on span "Publish Changes" at bounding box center [1185, 18] width 62 height 10
click at [406, 58] on icon at bounding box center [403, 54] width 10 height 10
drag, startPoint x: 81, startPoint y: 96, endPoint x: 116, endPoint y: 101, distance: 34.9
click at [81, 96] on button "Hotspots" at bounding box center [66, 97] width 48 height 23
